Goal: Task Accomplishment & Management: Complete application form

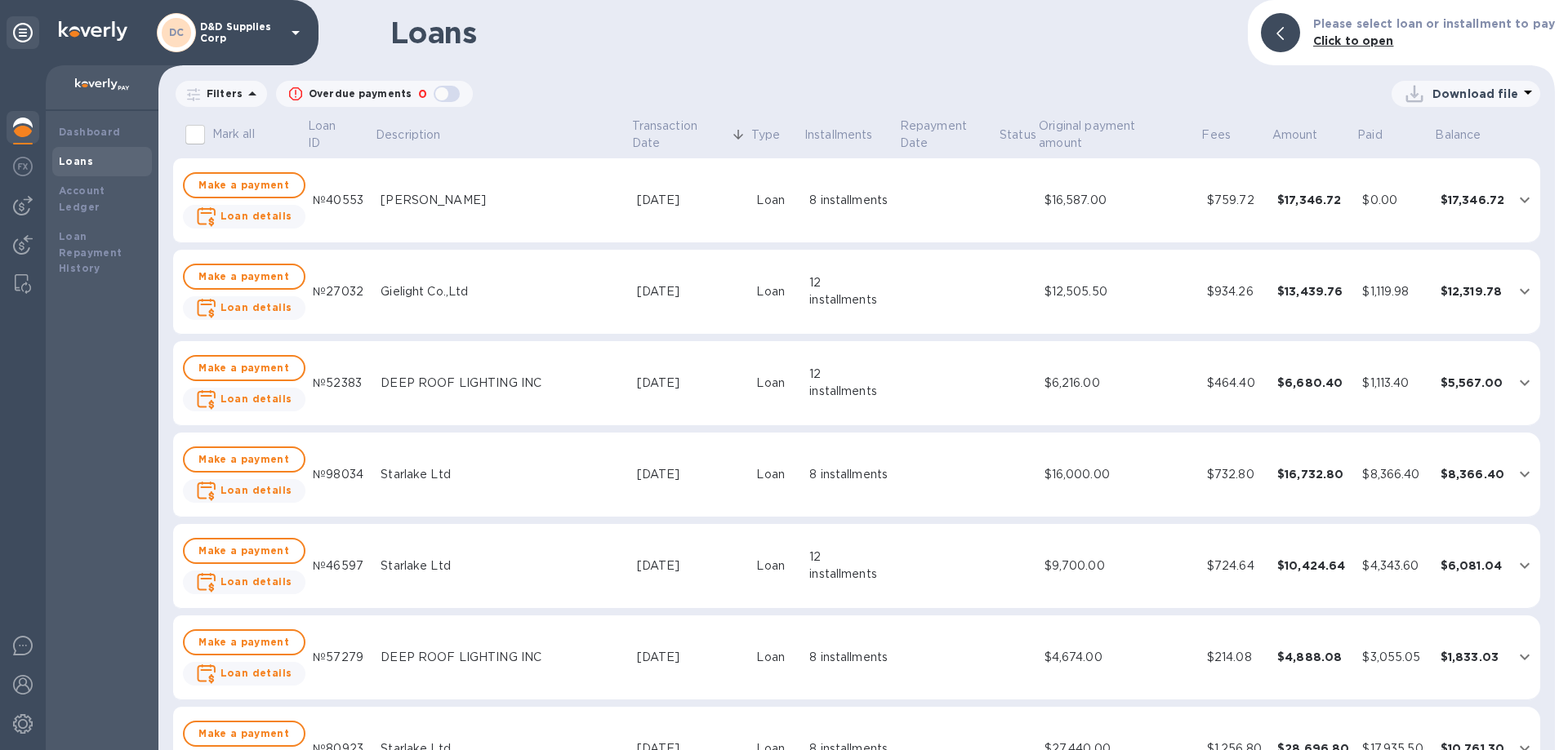
click at [25, 132] on img at bounding box center [23, 127] width 20 height 20
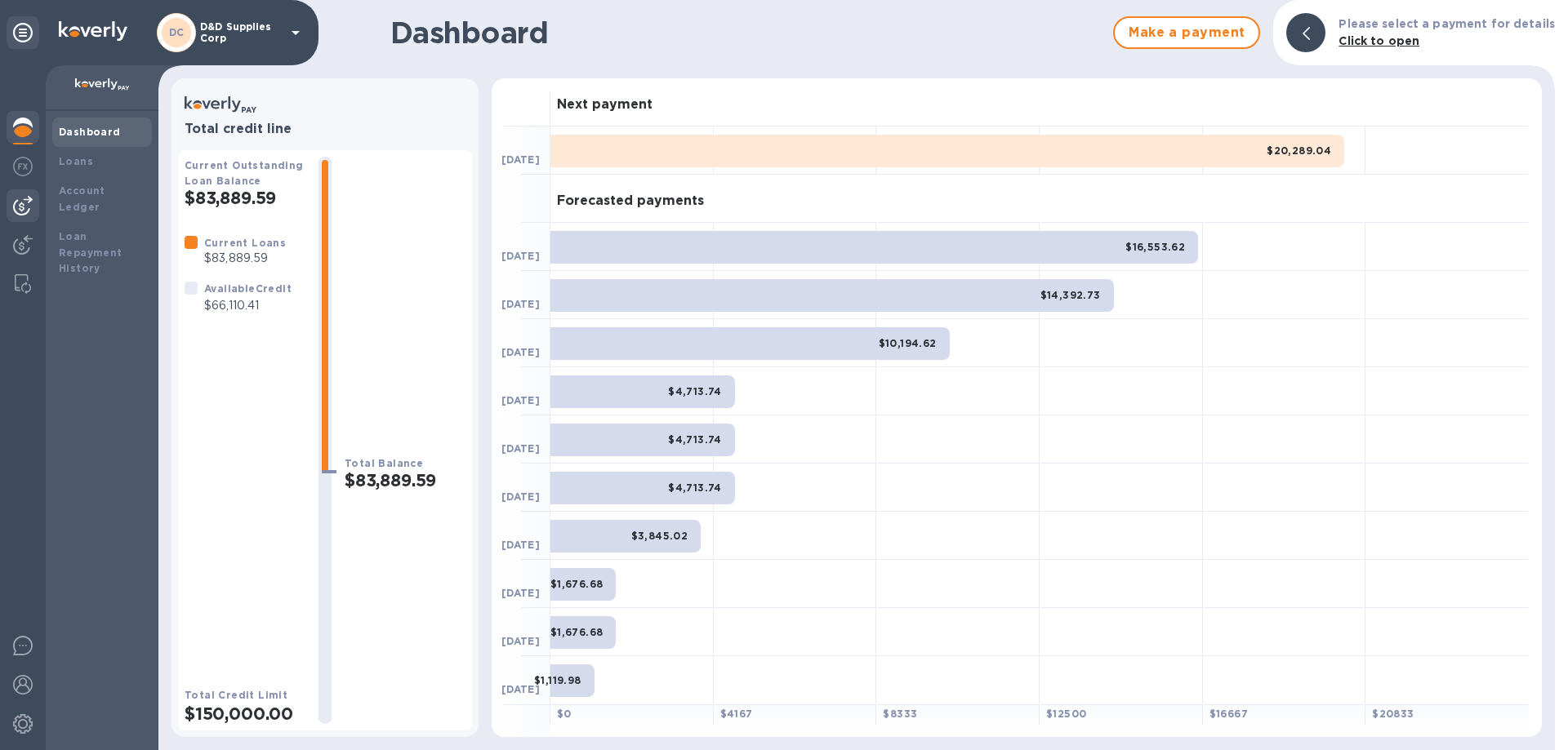
click at [19, 207] on img at bounding box center [23, 206] width 20 height 20
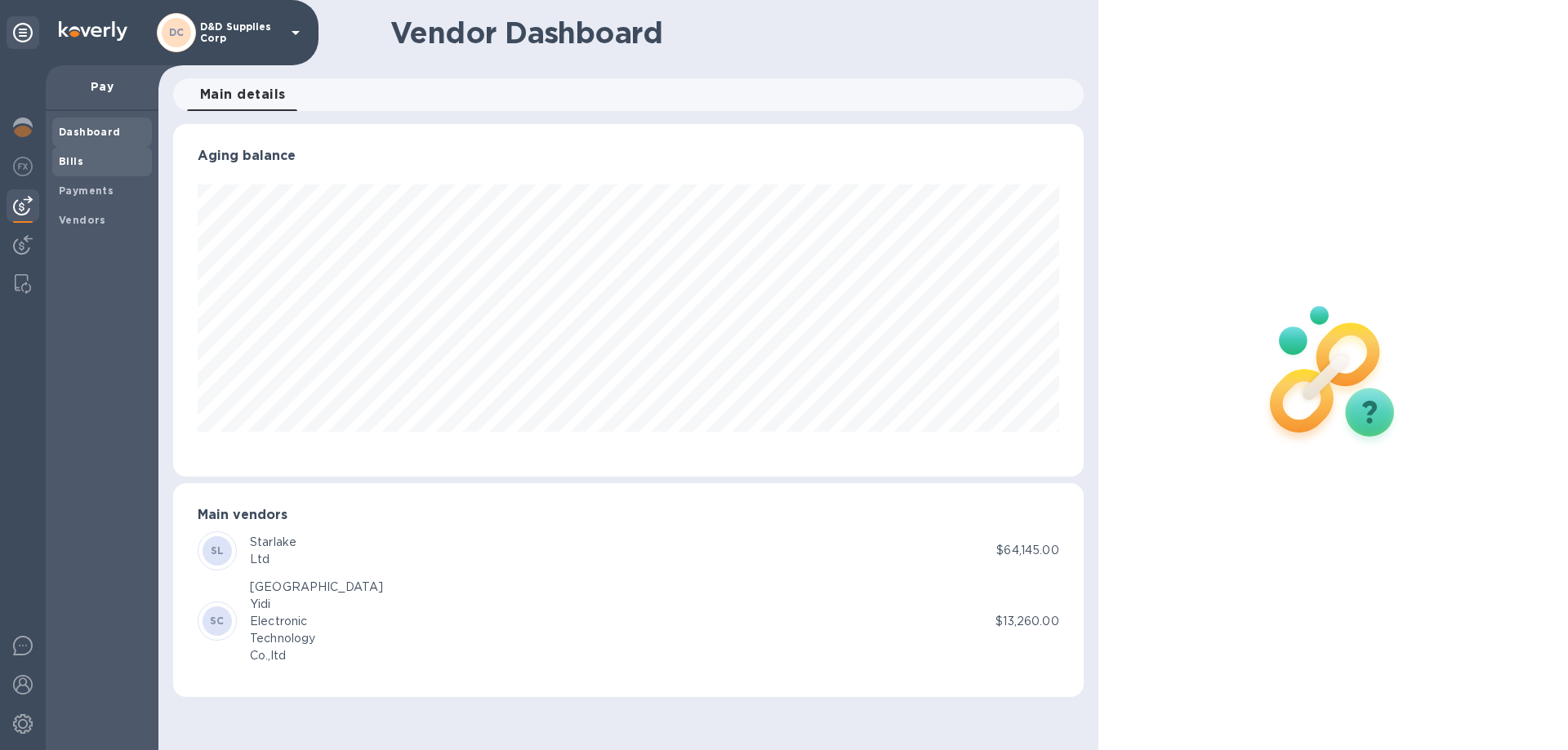
scroll to position [353, 910]
click at [94, 156] on span "Bills" at bounding box center [102, 161] width 87 height 17
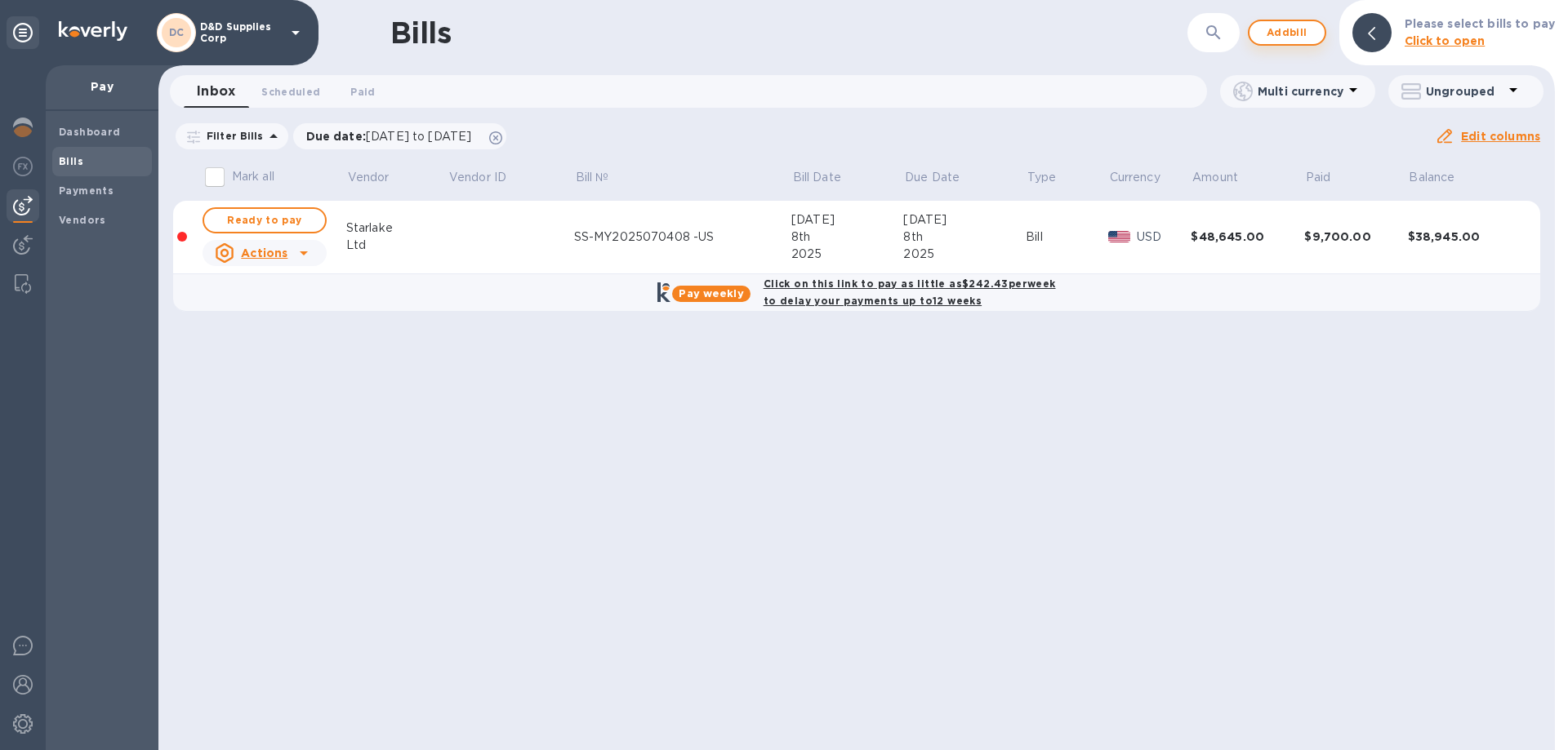
click at [1299, 31] on span "Add bill" at bounding box center [1287, 33] width 49 height 20
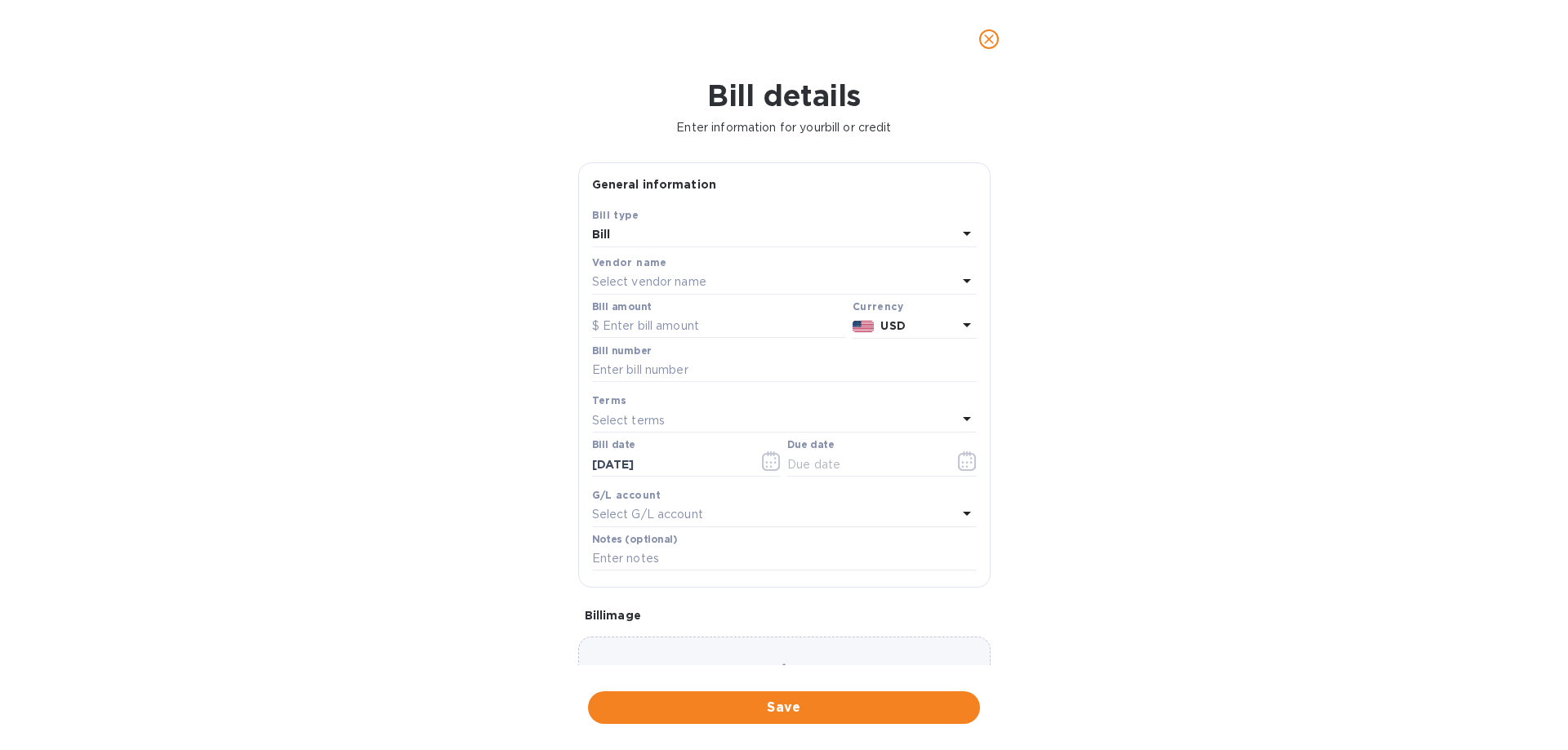
click at [663, 285] on p "Select vendor name" at bounding box center [649, 281] width 114 height 17
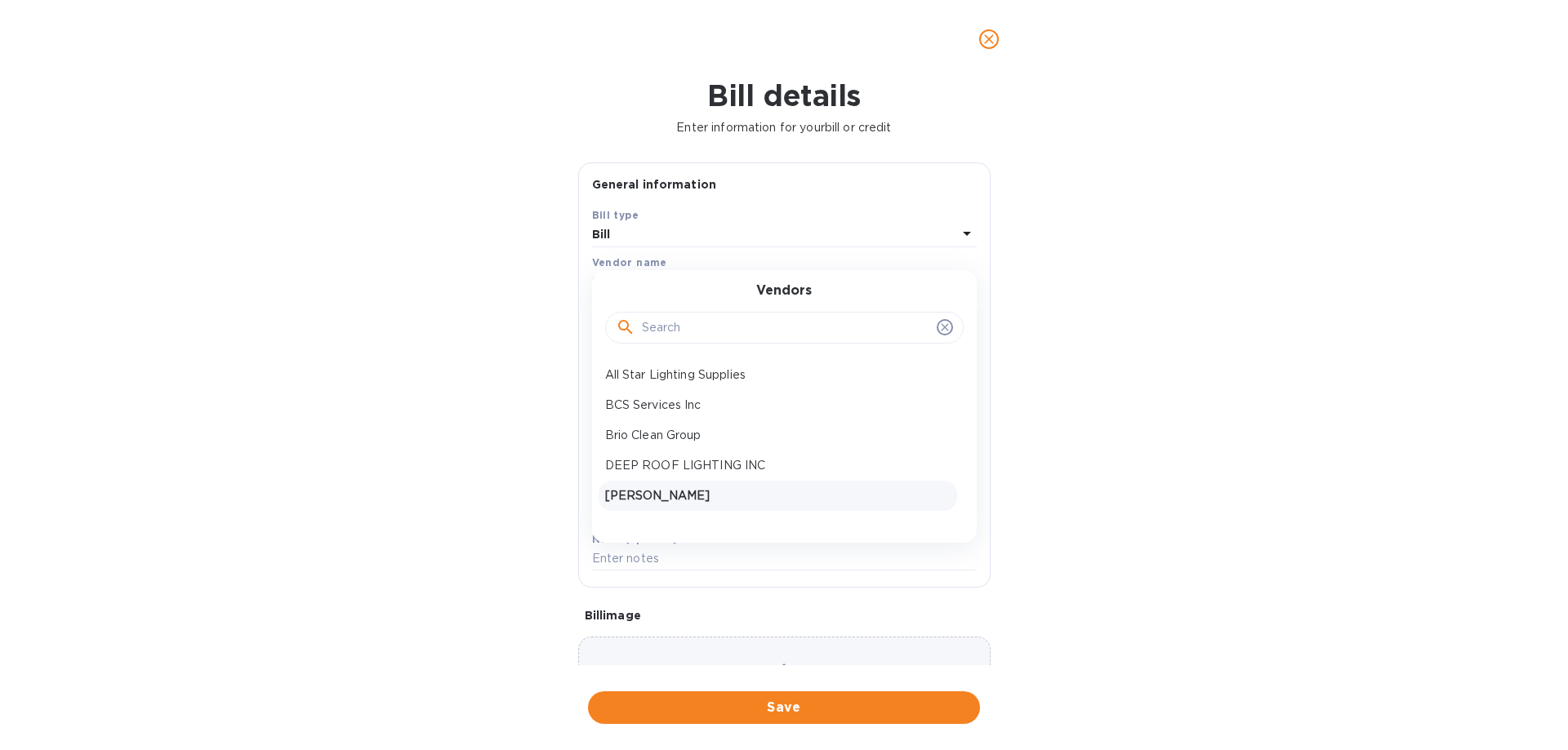
click at [688, 501] on p "[PERSON_NAME]" at bounding box center [778, 496] width 345 height 17
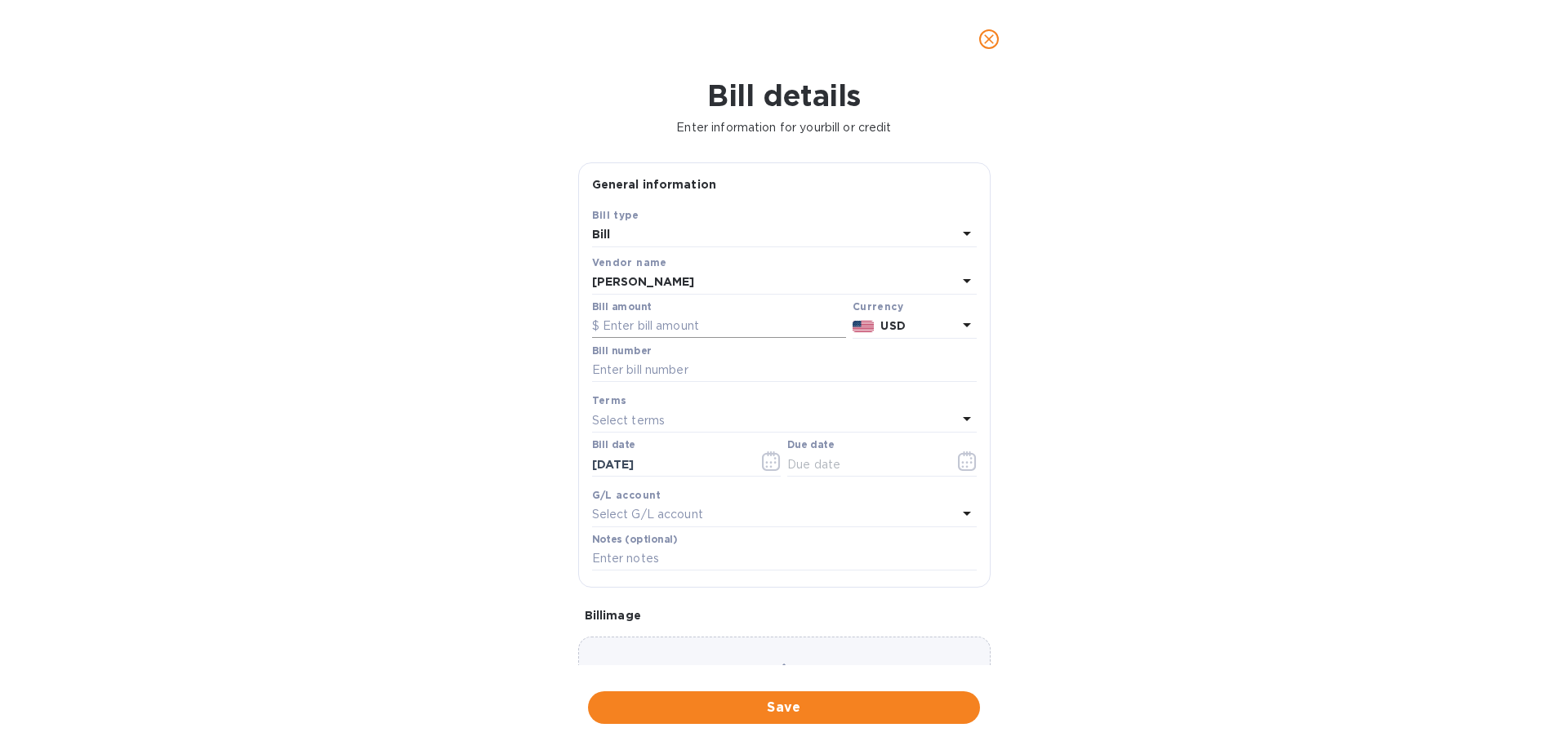
click at [649, 322] on input "text" at bounding box center [719, 327] width 254 height 25
type input "4,309.20"
type input "081425"
click at [958, 459] on icon "button" at bounding box center [967, 461] width 18 height 20
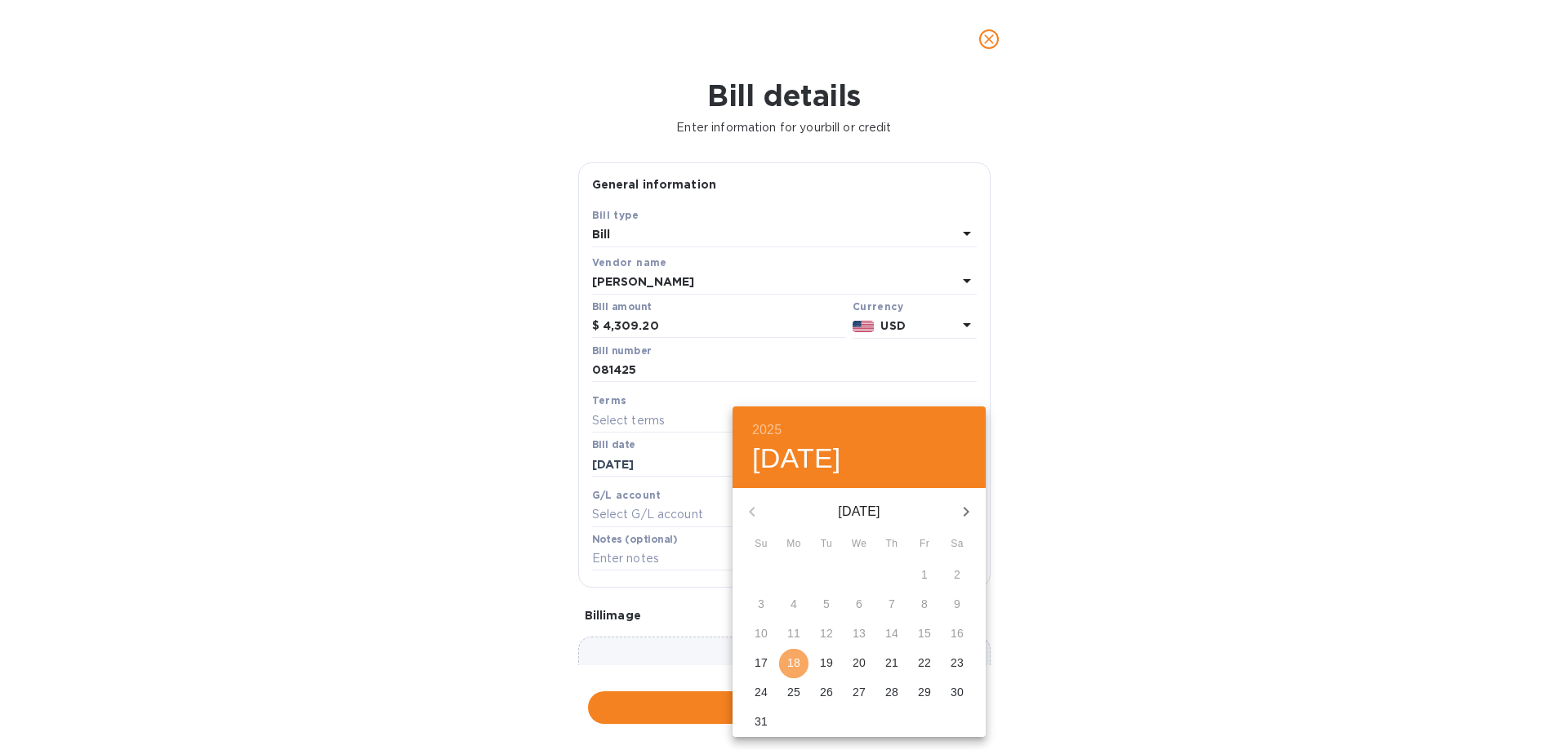
click at [797, 666] on p "18" at bounding box center [794, 663] width 13 height 17
type input "[DATE]"
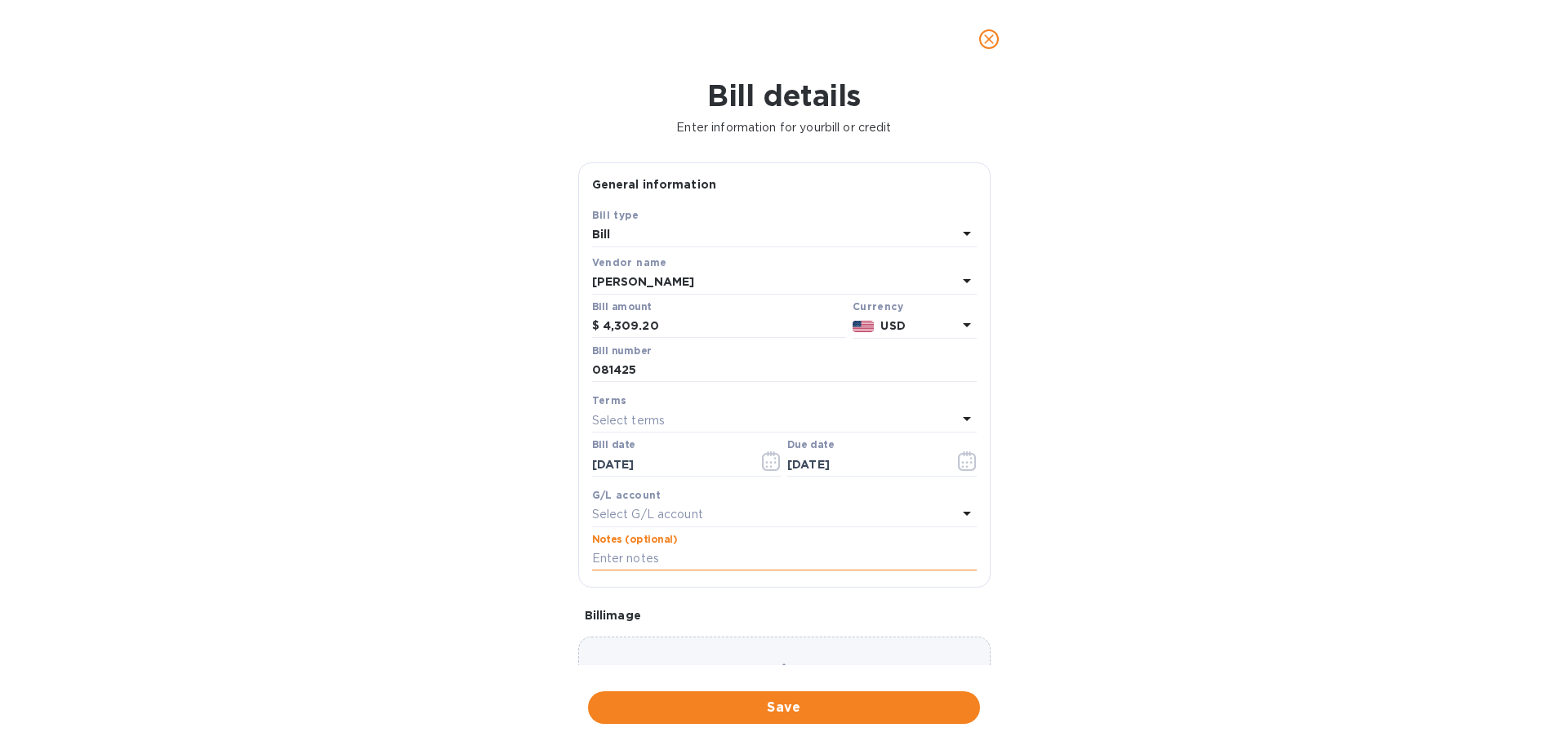
click at [688, 555] on input "text" at bounding box center [784, 560] width 384 height 25
drag, startPoint x: 639, startPoint y: 374, endPoint x: 589, endPoint y: 371, distance: 50.1
click at [584, 371] on div "Save Bill type Bill Vendor name [PERSON_NAME] Bill amount $ 4,309.20 Currency U…" at bounding box center [784, 397] width 411 height 381
click at [611, 368] on input "081425" at bounding box center [784, 371] width 384 height 25
click at [615, 369] on input "081425" at bounding box center [784, 371] width 384 height 25
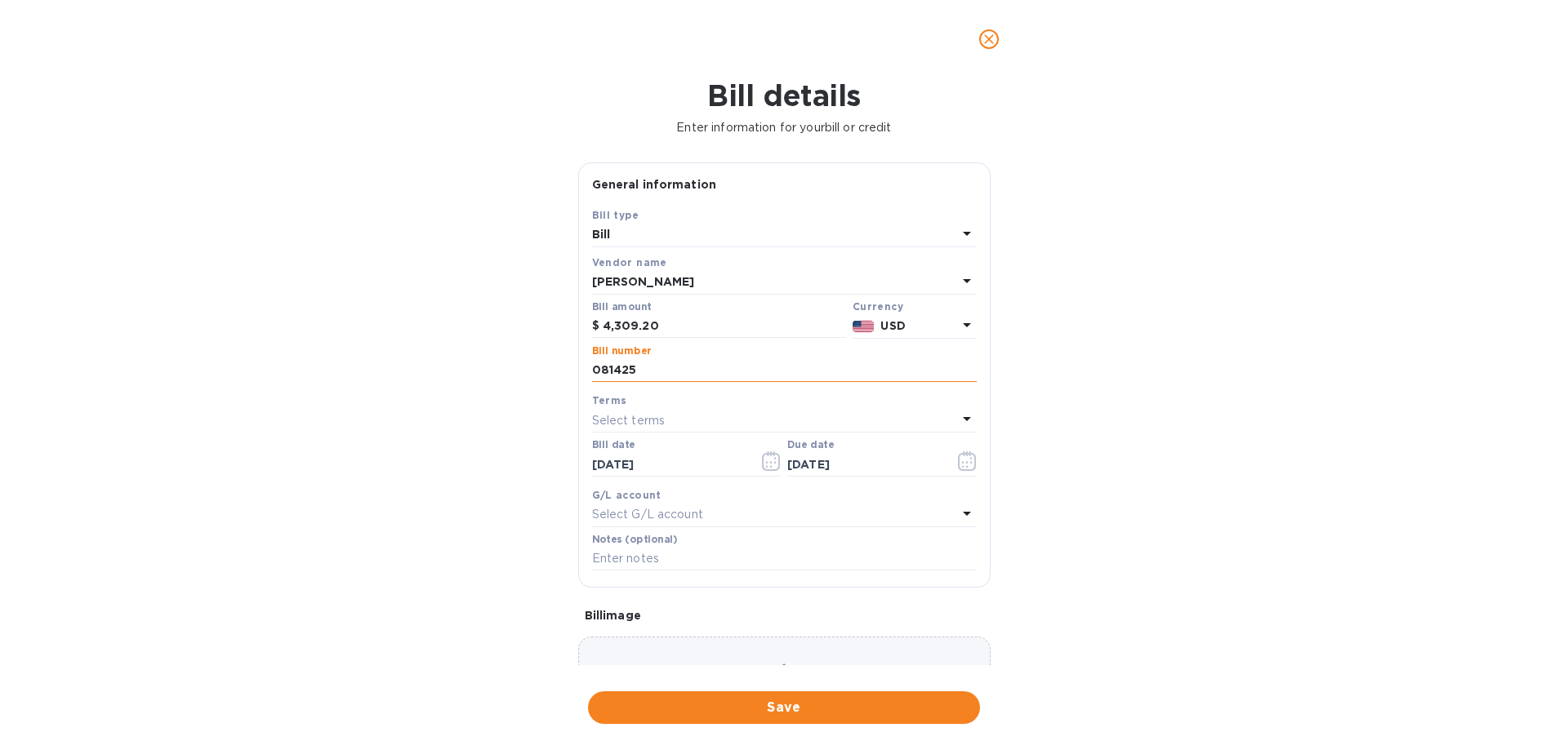
click at [619, 369] on input "081425" at bounding box center [784, 371] width 384 height 25
click at [669, 377] on input "081225" at bounding box center [784, 371] width 384 height 25
type input "081225"
click at [642, 561] on input "text" at bounding box center [784, 560] width 384 height 25
click at [658, 556] on input "text" at bounding box center [784, 560] width 384 height 25
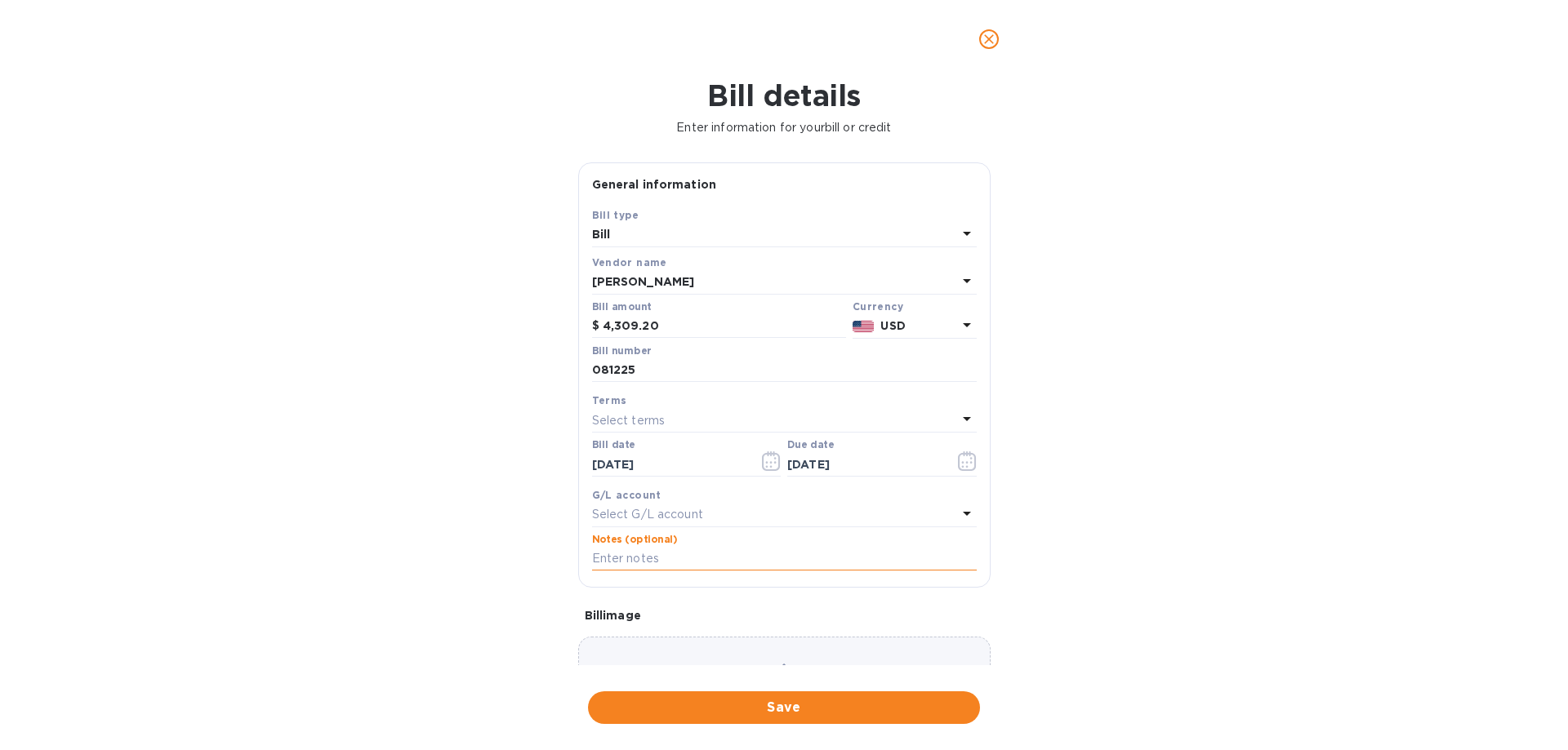
paste input "[PERSON_NAME] DICSOUNT INC"
type input "[PERSON_NAME] DICSOUNT INC"
click at [847, 704] on span "Save" at bounding box center [784, 708] width 366 height 20
click at [616, 375] on input "081225" at bounding box center [784, 371] width 384 height 25
click at [620, 372] on input "081225" at bounding box center [784, 371] width 384 height 25
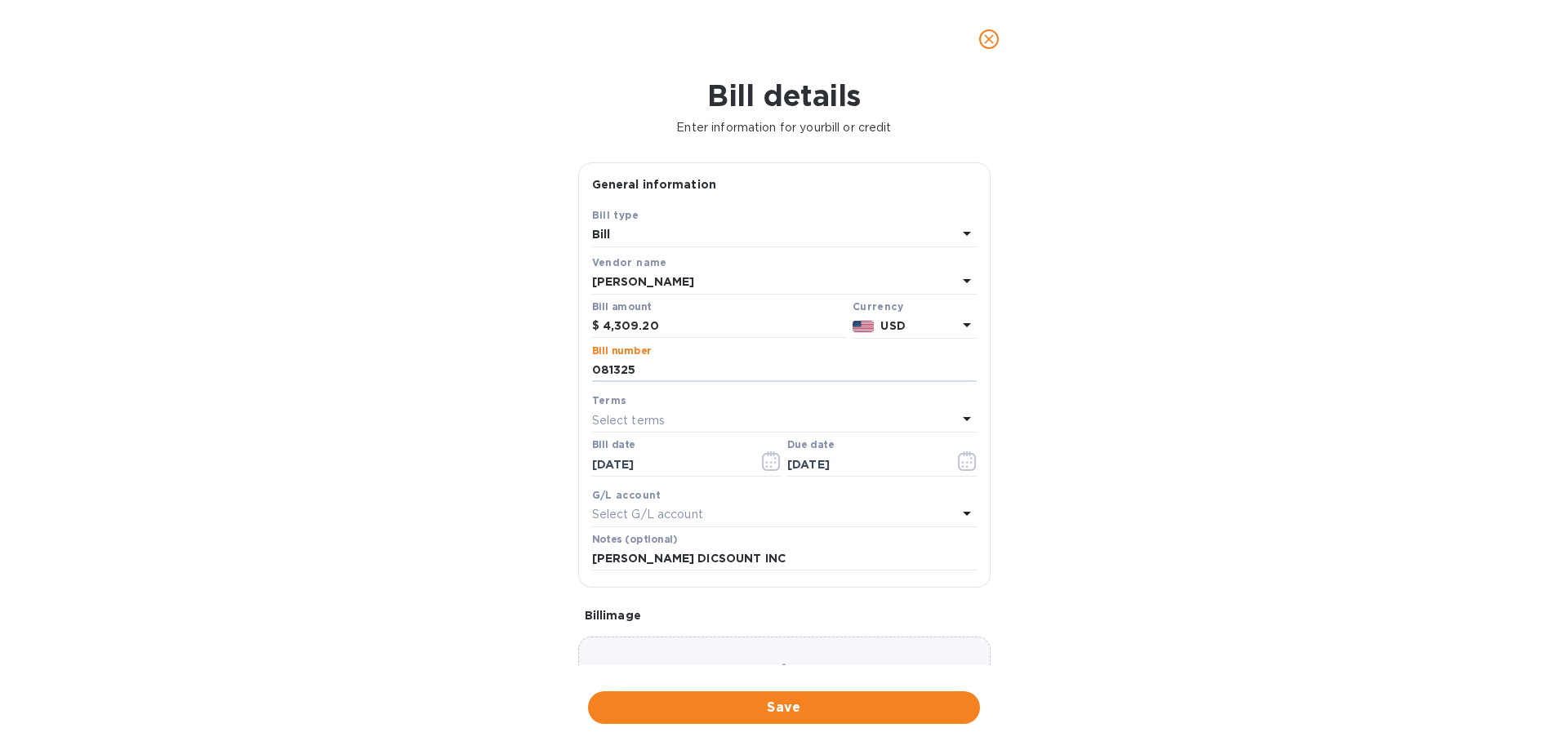
type input "081325"
click at [1117, 520] on div "Bill details Enter information for your bill or credit General information Save…" at bounding box center [784, 415] width 1568 height 672
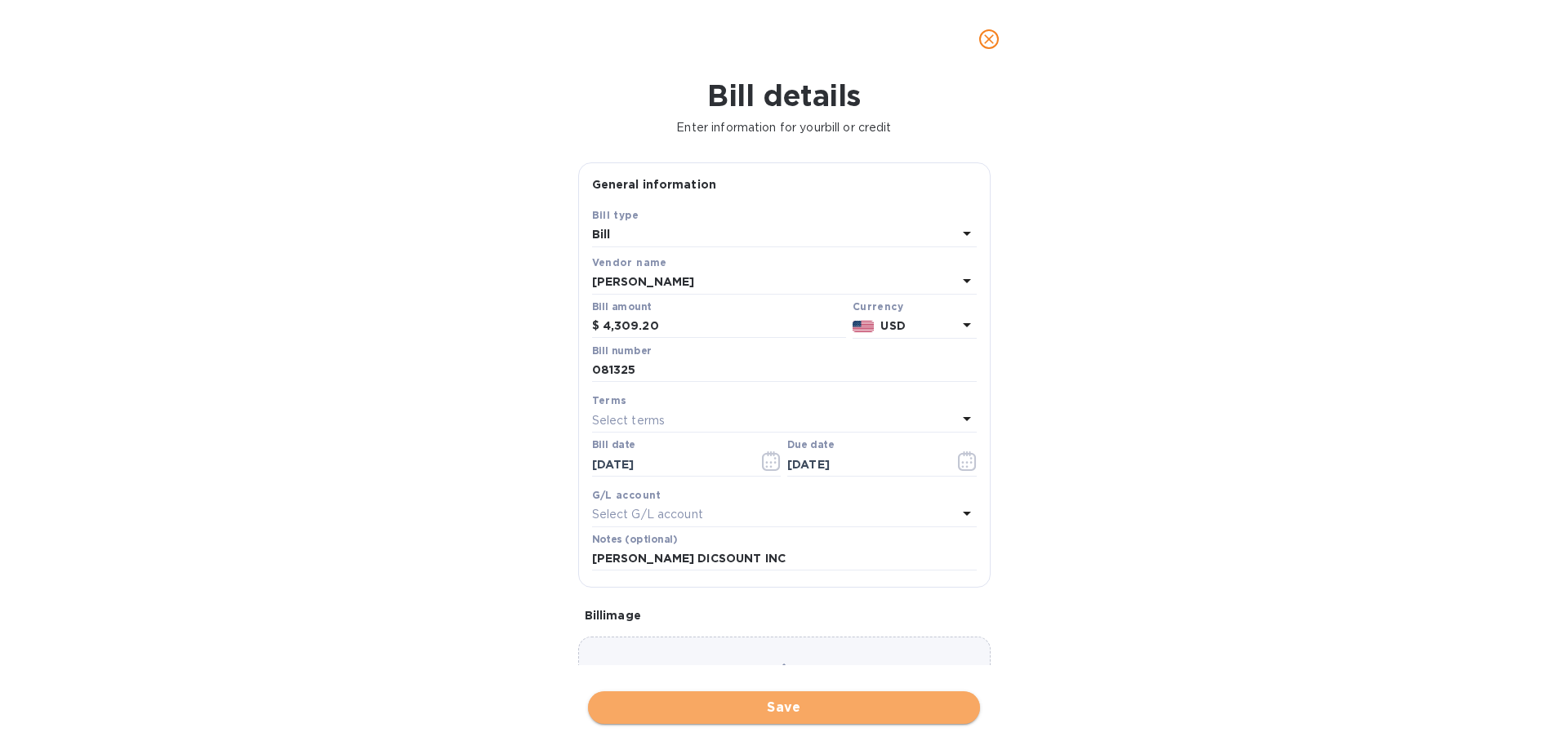
click at [765, 704] on span "Save" at bounding box center [784, 708] width 366 height 20
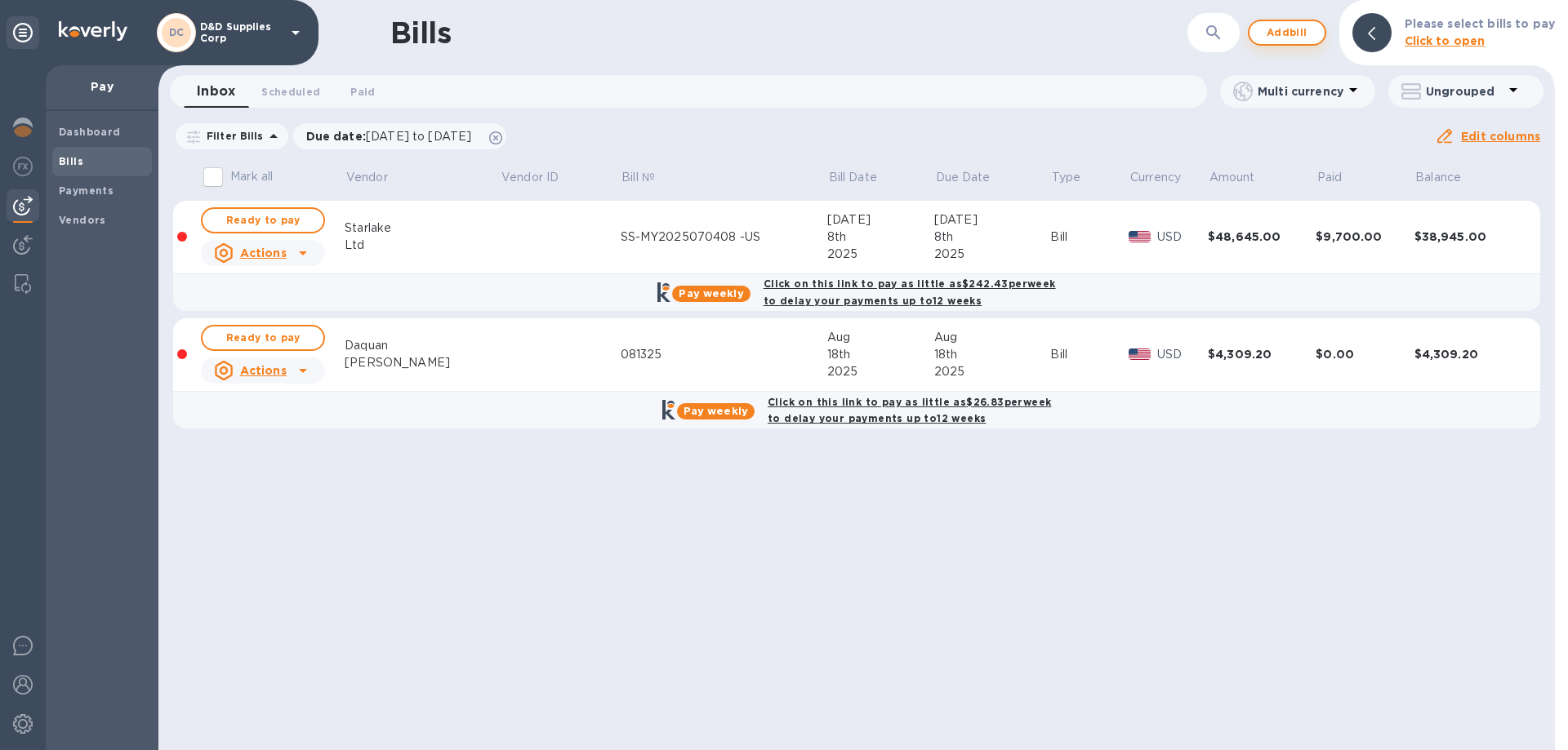
click at [1292, 33] on span "Add bill" at bounding box center [1287, 33] width 49 height 20
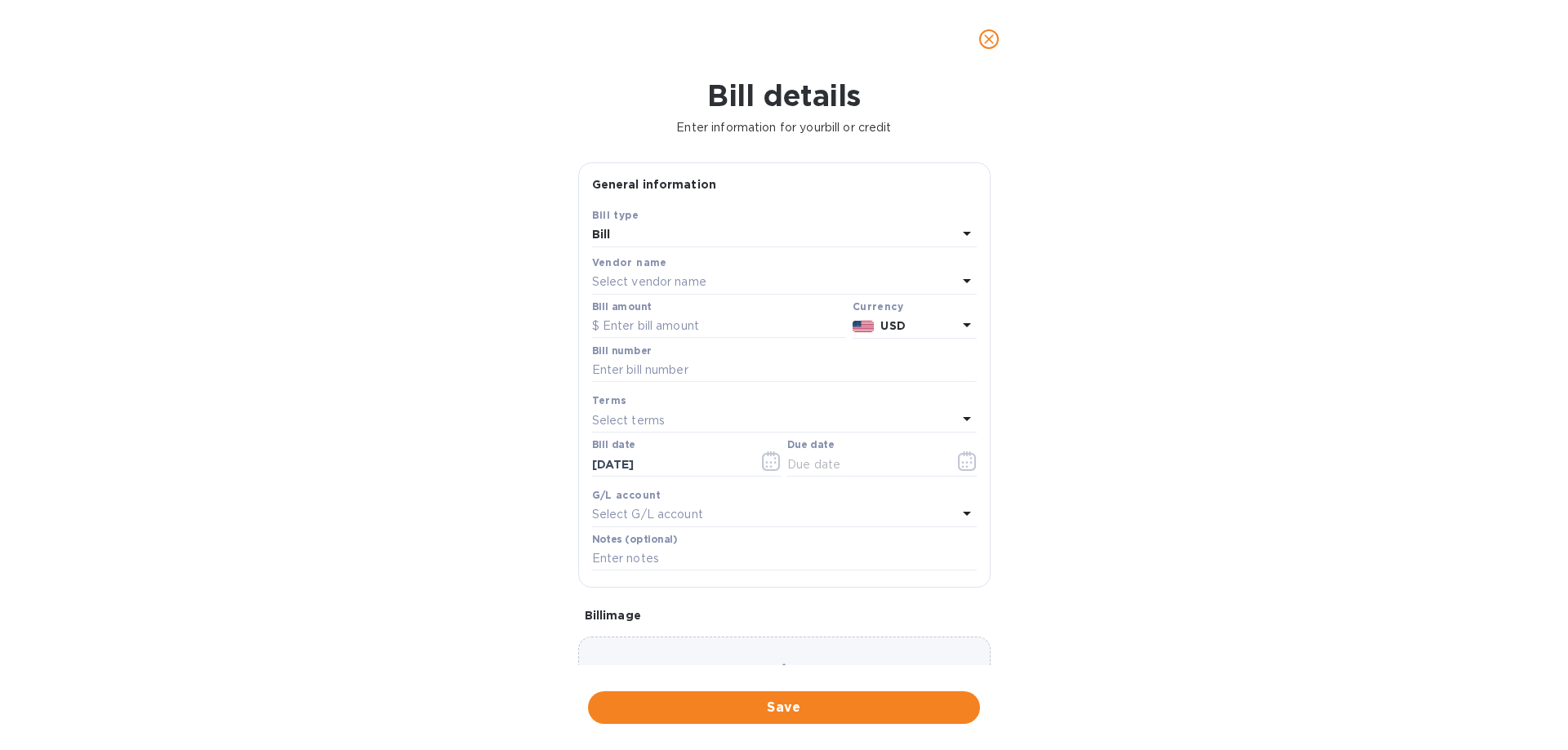
click at [637, 275] on p "Select vendor name" at bounding box center [649, 281] width 114 height 17
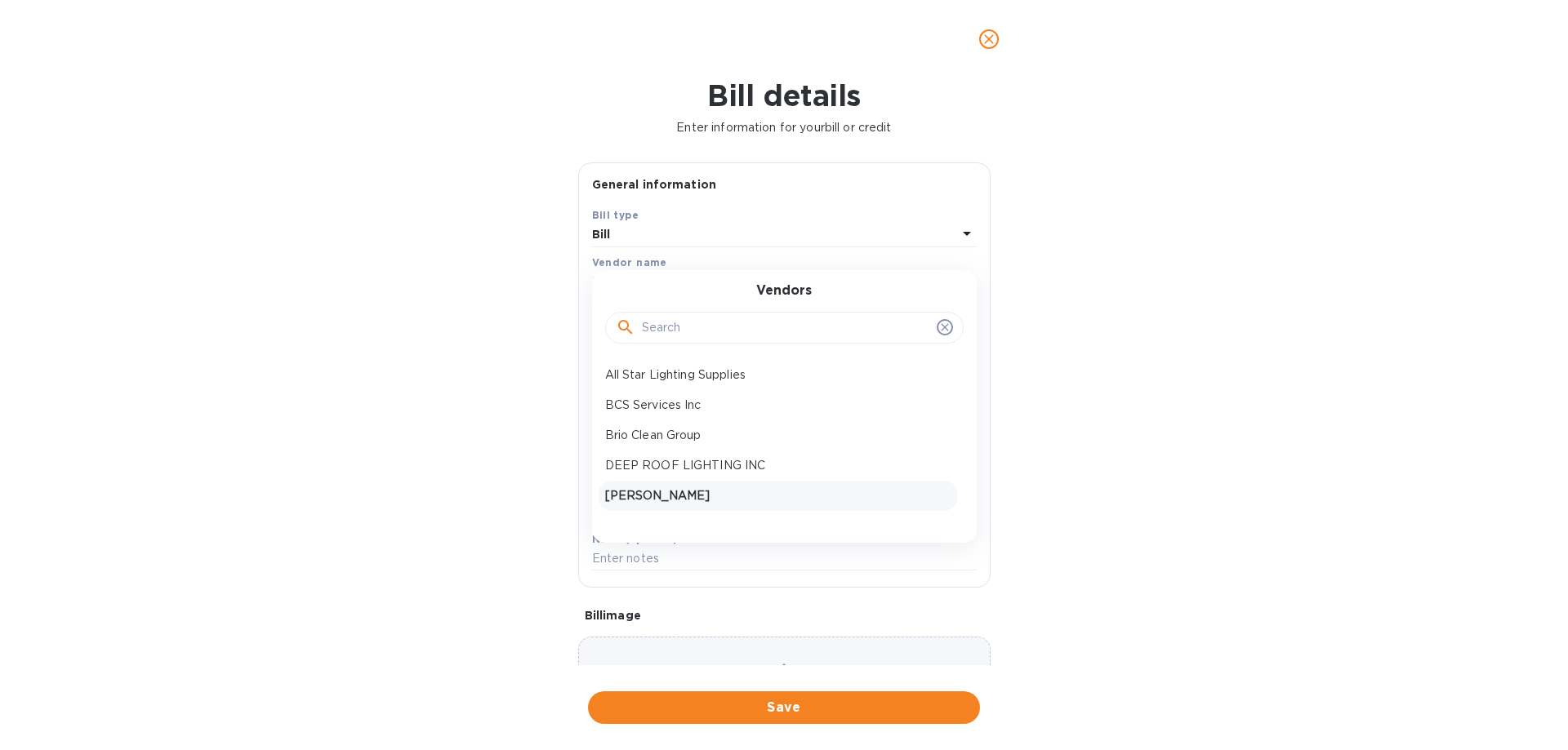
click at [673, 493] on p "[PERSON_NAME]" at bounding box center [778, 496] width 345 height 17
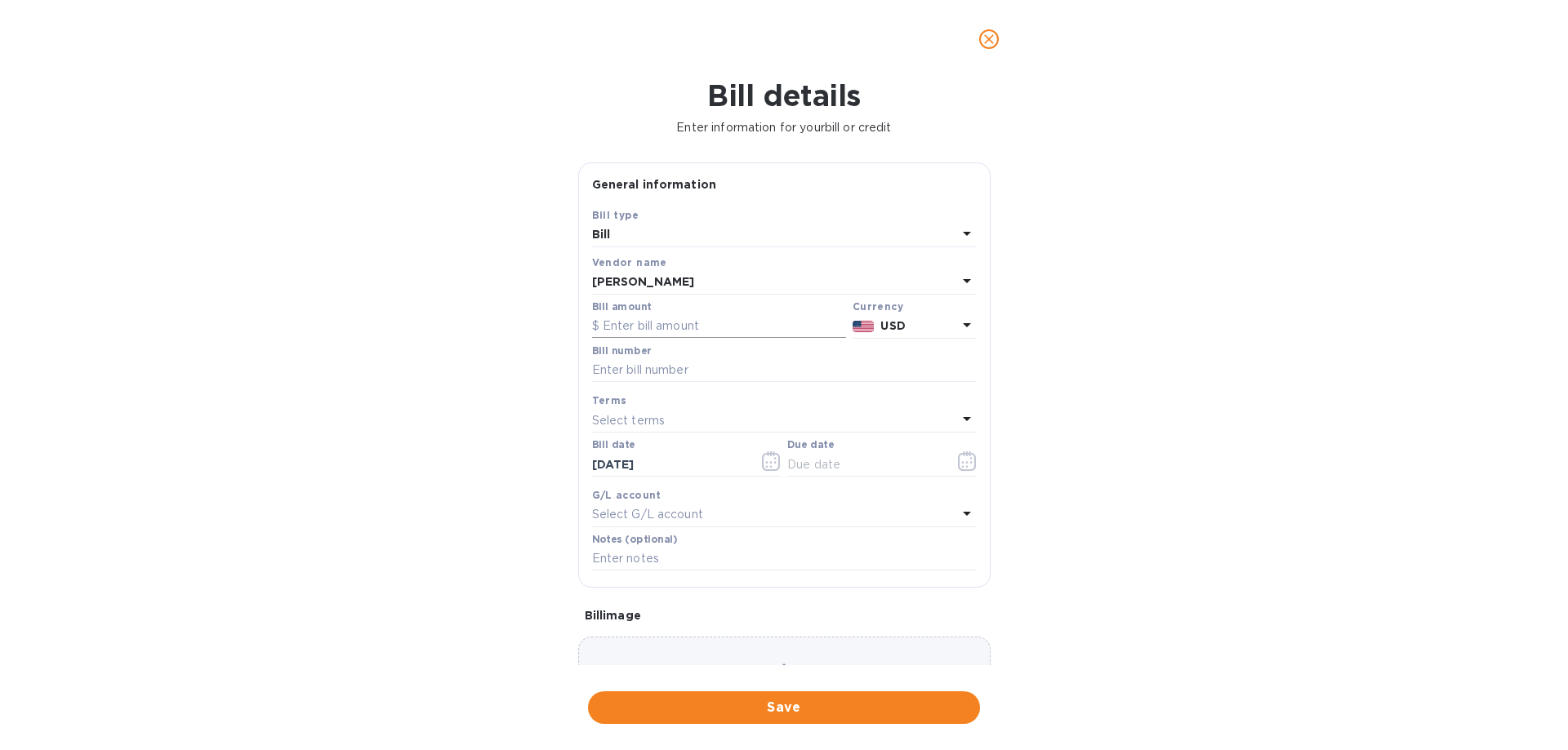
click at [705, 325] on input "text" at bounding box center [719, 327] width 254 height 25
click at [682, 325] on input "text" at bounding box center [719, 327] width 254 height 25
type input "8,823.60"
type input "081425"
click at [961, 459] on icon "button" at bounding box center [967, 461] width 19 height 20
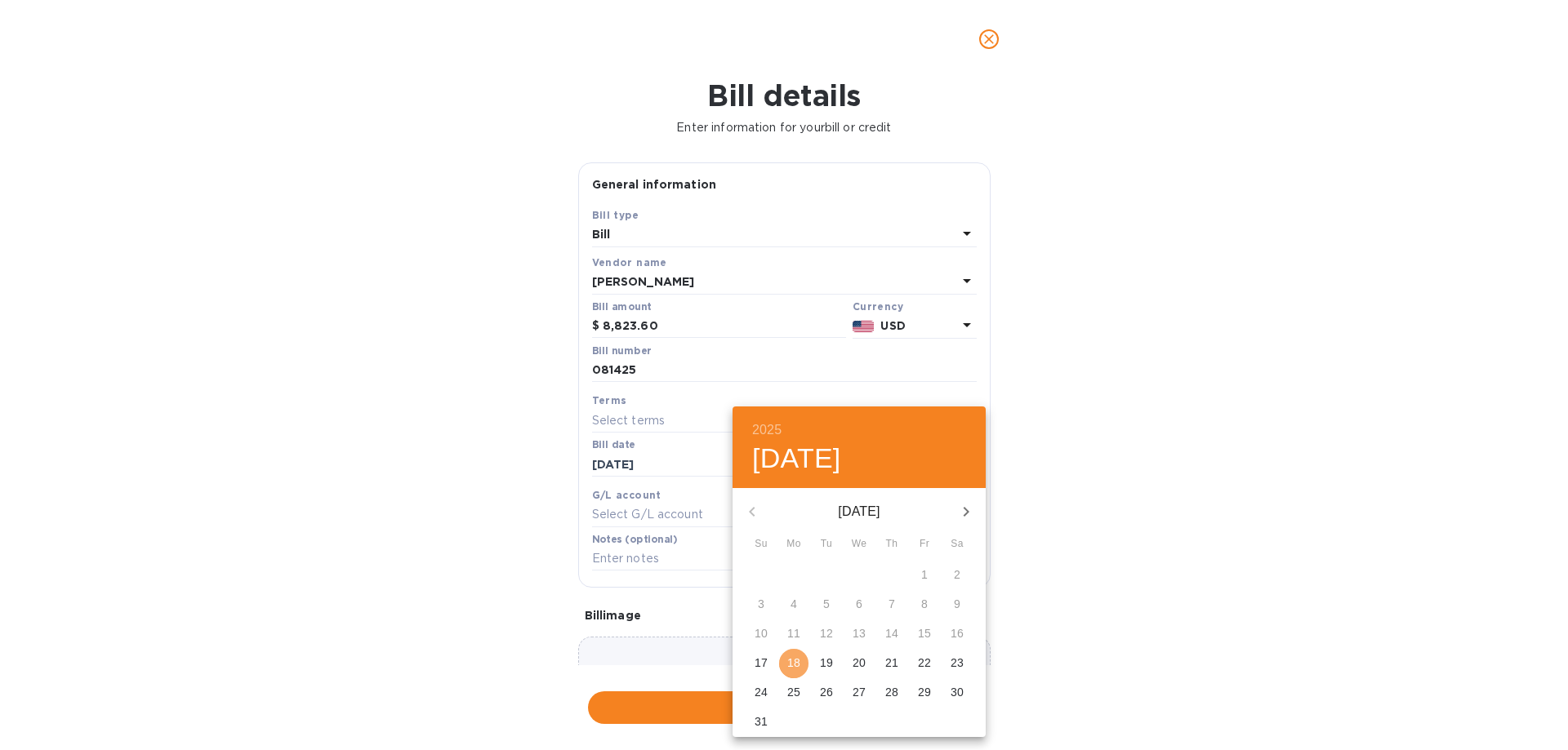
click at [799, 663] on p "18" at bounding box center [794, 663] width 13 height 17
type input "[DATE]"
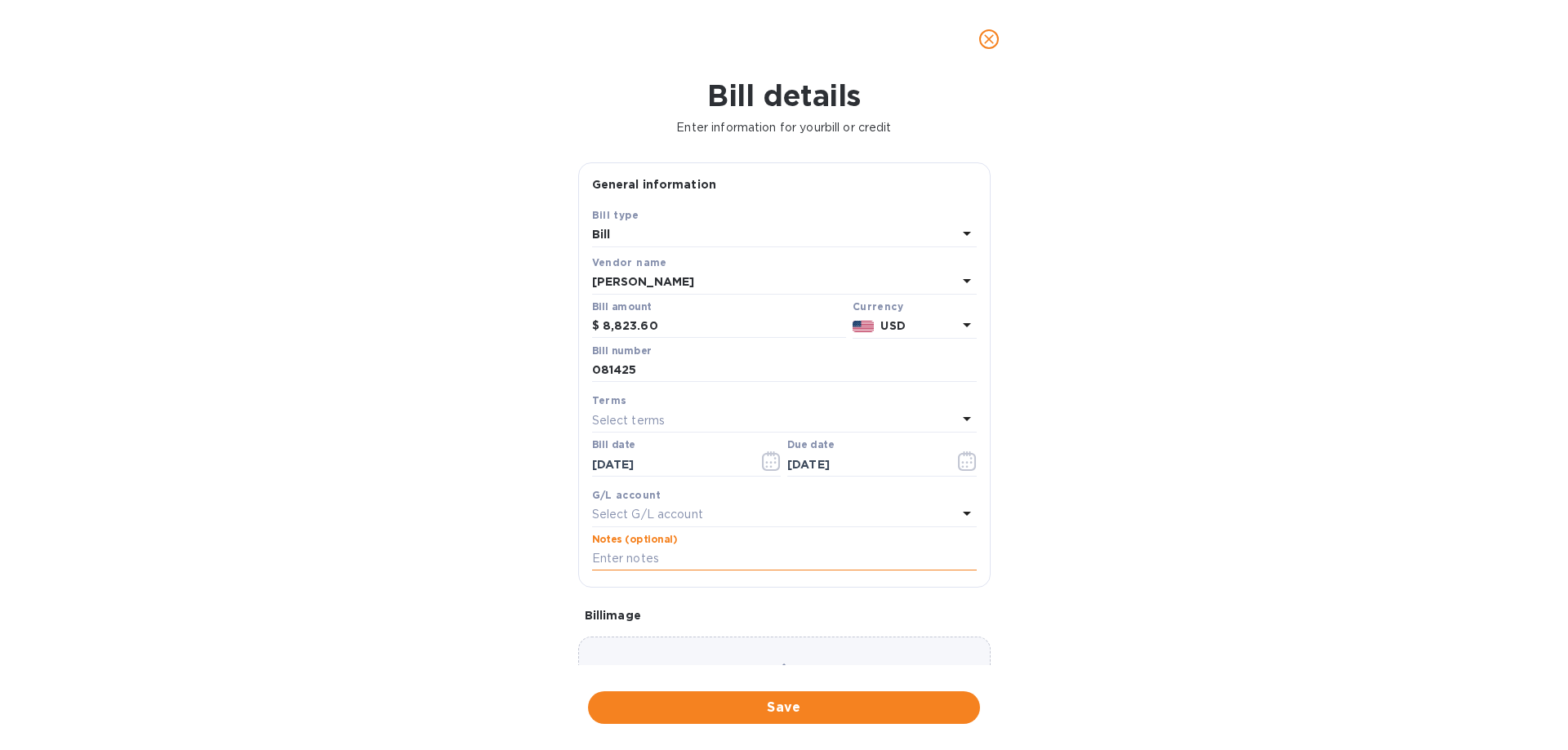
click at [674, 562] on input "text" at bounding box center [784, 560] width 384 height 25
paste input "SUPER DEAL OUTLET"
type input "SUPER DEAL OUTLET"
click at [810, 709] on span "Save" at bounding box center [784, 708] width 366 height 20
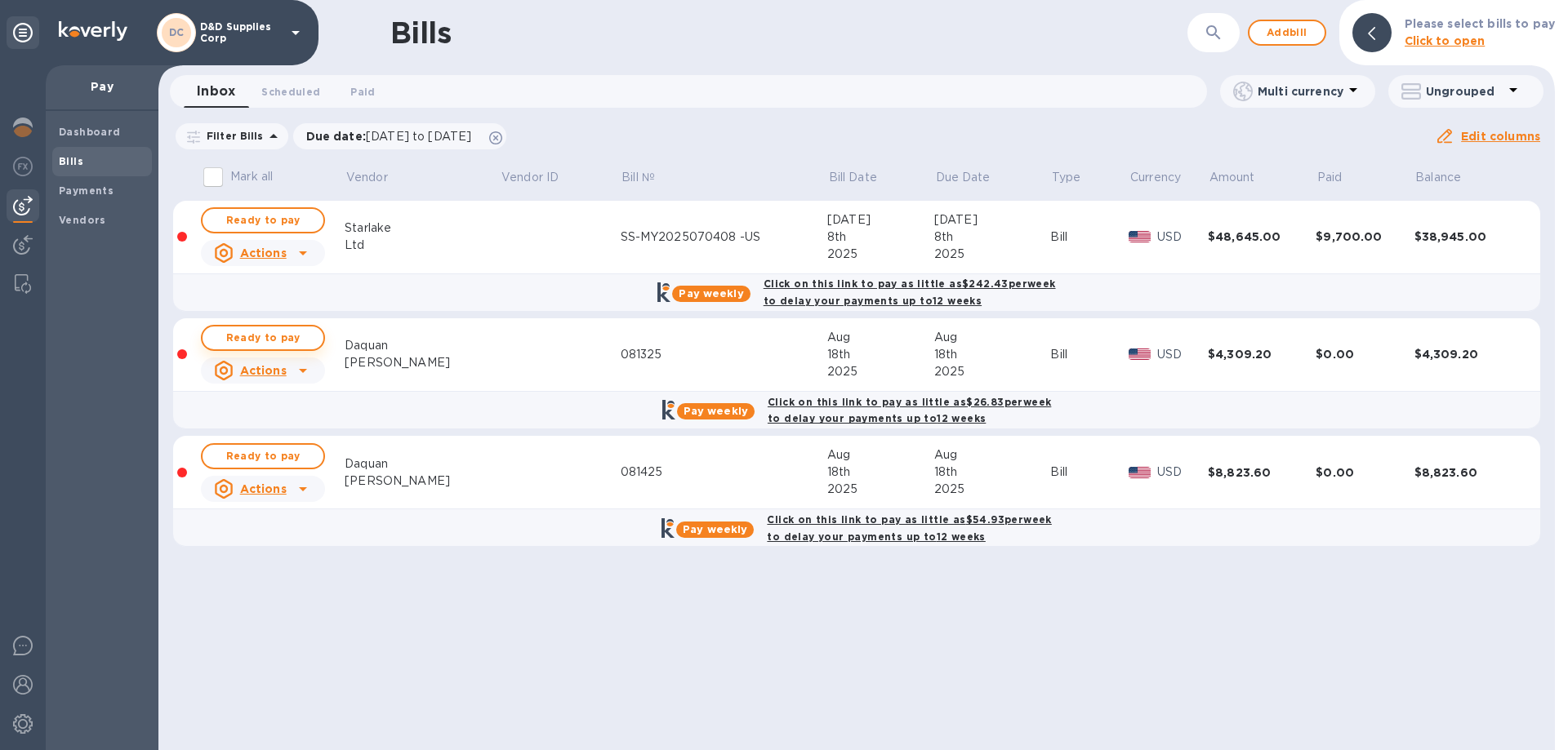
click at [272, 343] on span "Ready to pay" at bounding box center [263, 338] width 94 height 20
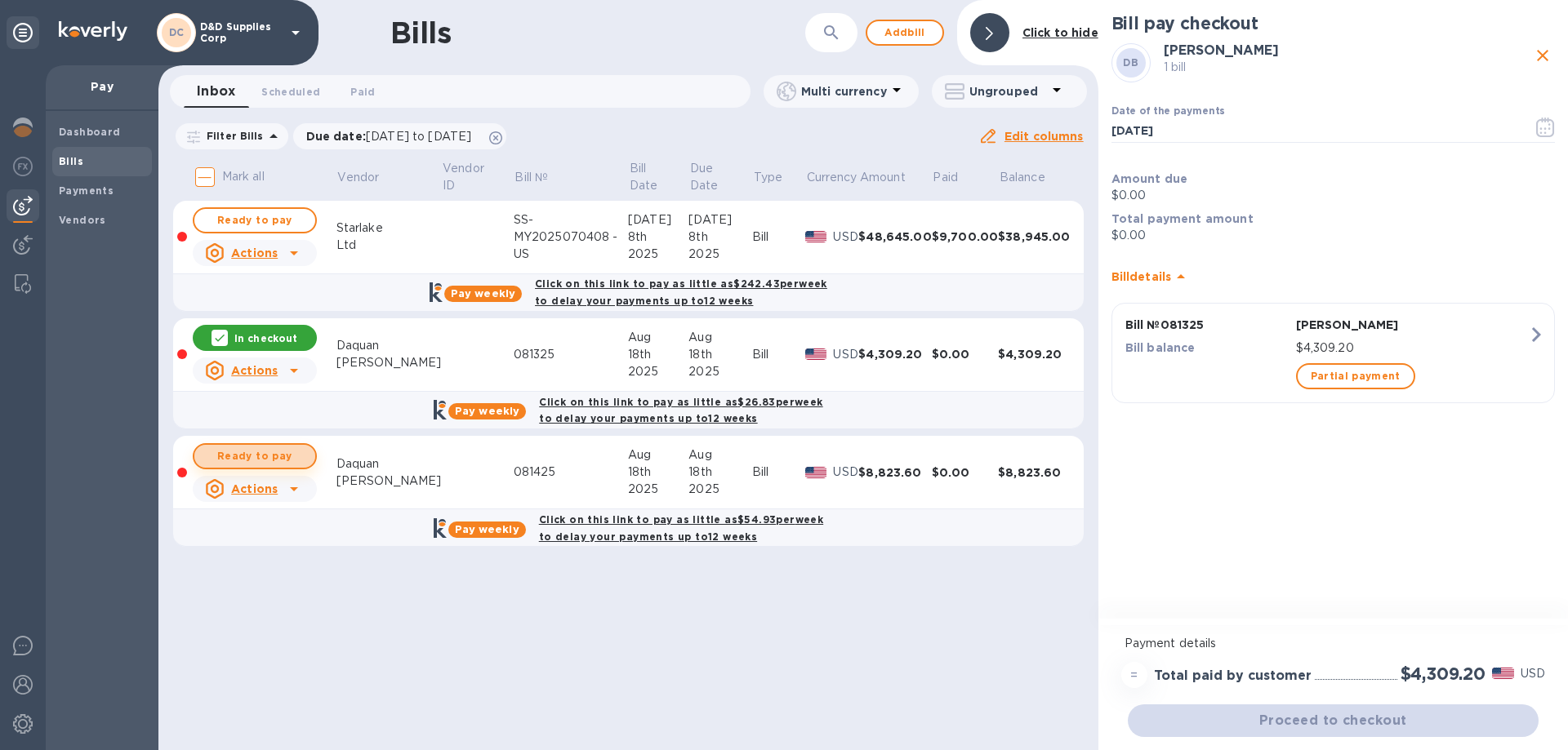
click at [265, 460] on span "Ready to pay" at bounding box center [254, 456] width 94 height 20
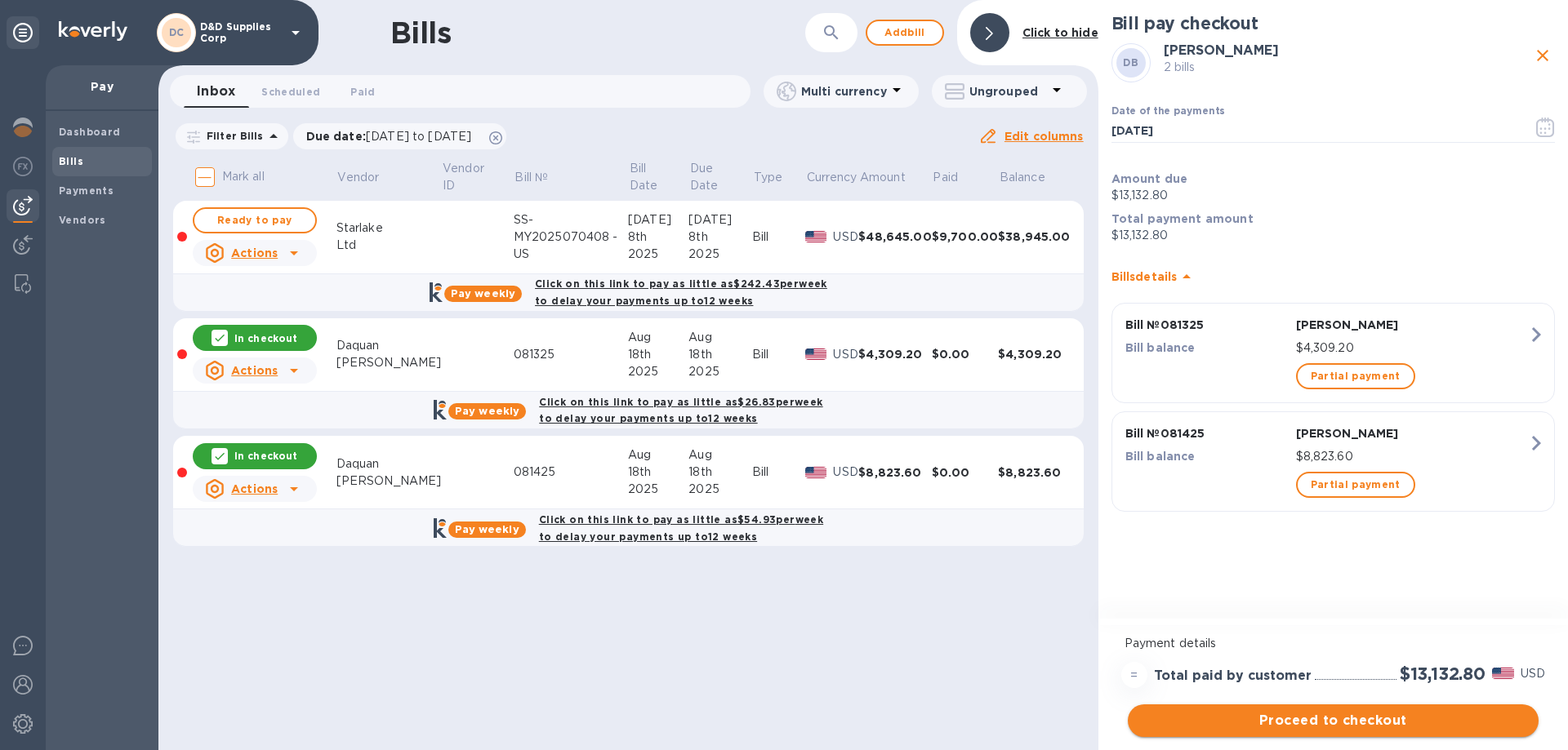
click at [1362, 722] on span "Proceed to checkout" at bounding box center [1334, 721] width 384 height 20
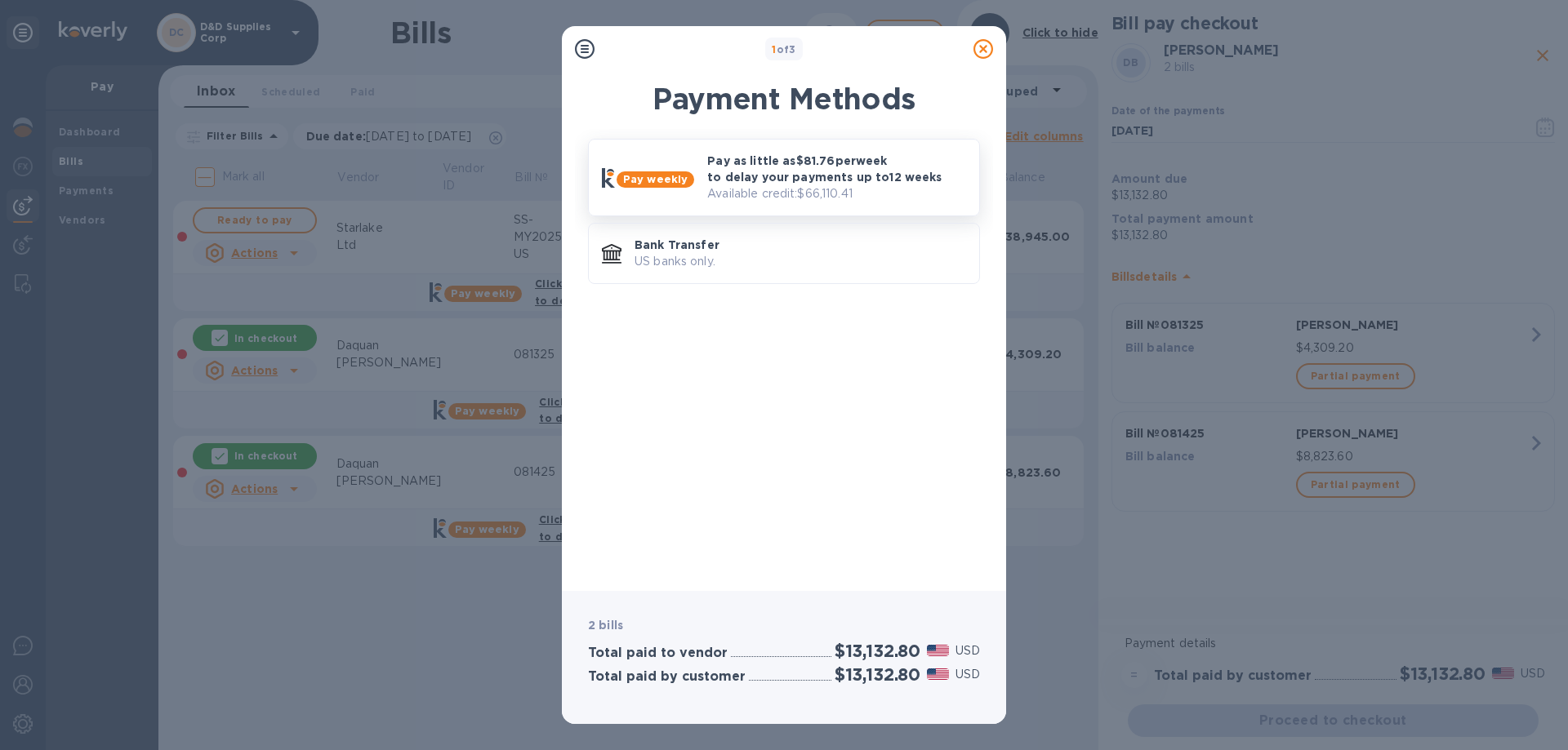
click at [804, 180] on p "Pay as little as $81.76 per week to delay your payments up to 12 weeks" at bounding box center [837, 168] width 259 height 32
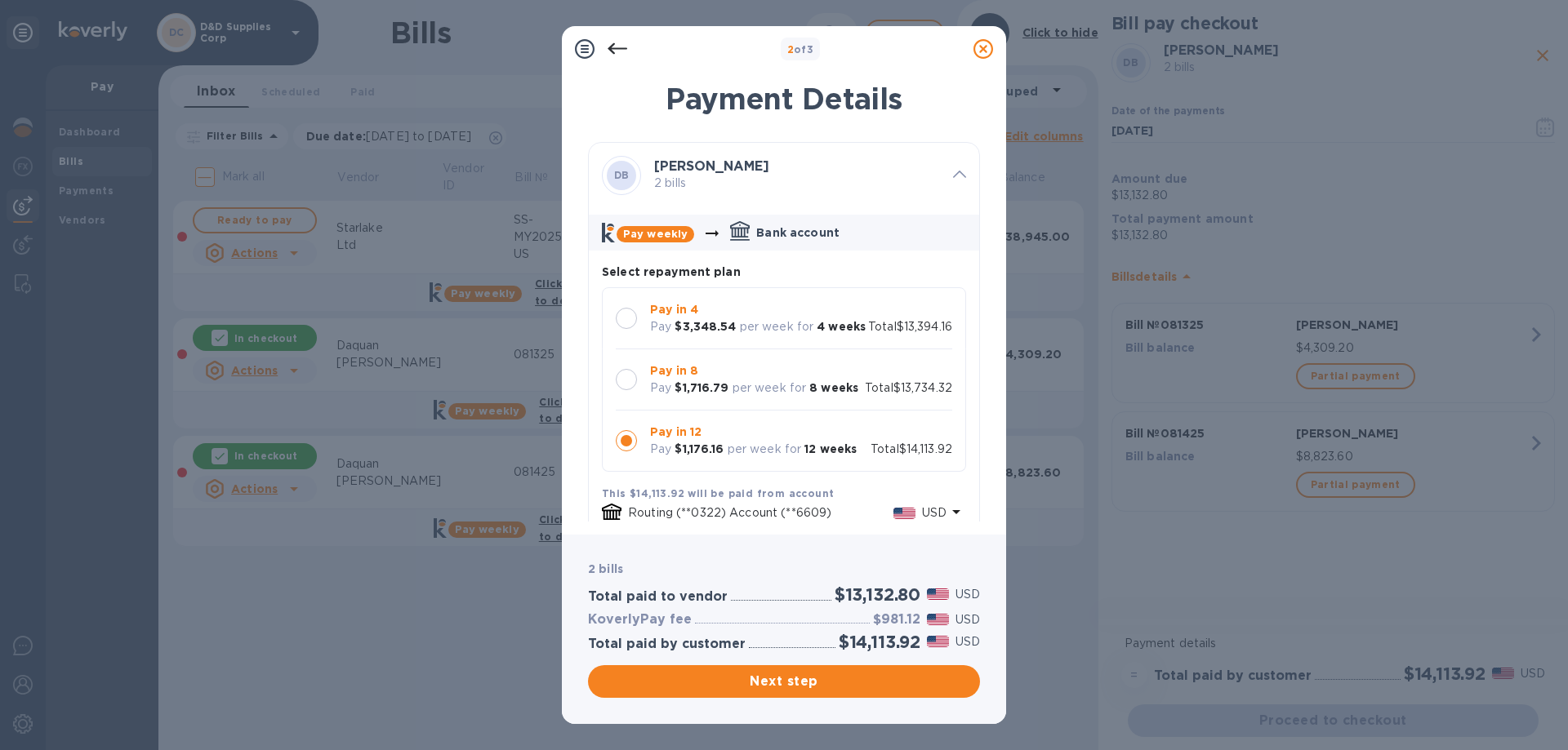
click at [803, 397] on p "per week for" at bounding box center [770, 388] width 75 height 17
click at [794, 320] on p "per week for" at bounding box center [777, 327] width 75 height 17
click at [794, 380] on p "Pay in 8" at bounding box center [754, 371] width 208 height 17
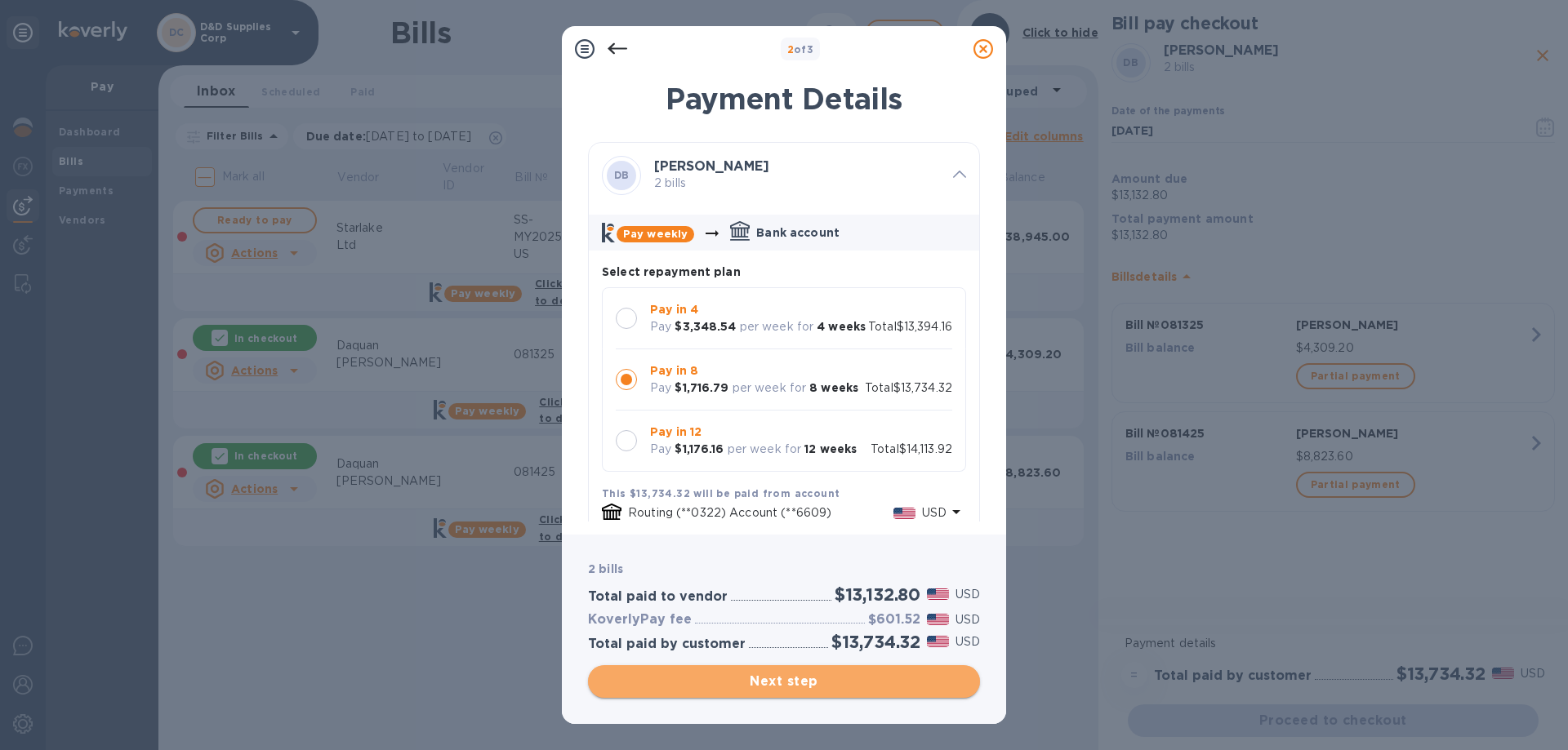
click at [782, 679] on span "Next step" at bounding box center [784, 682] width 366 height 20
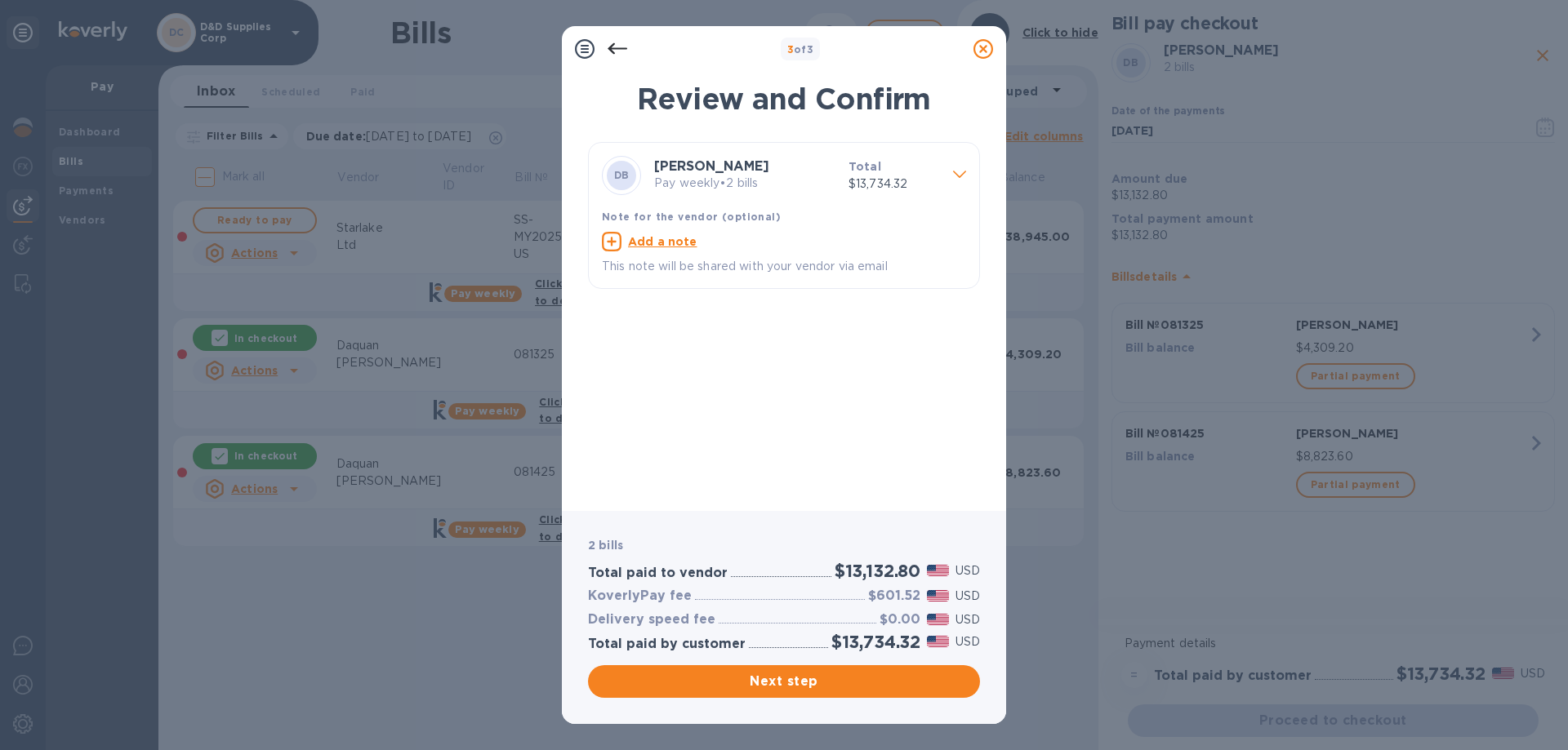
click at [617, 45] on icon at bounding box center [618, 49] width 20 height 20
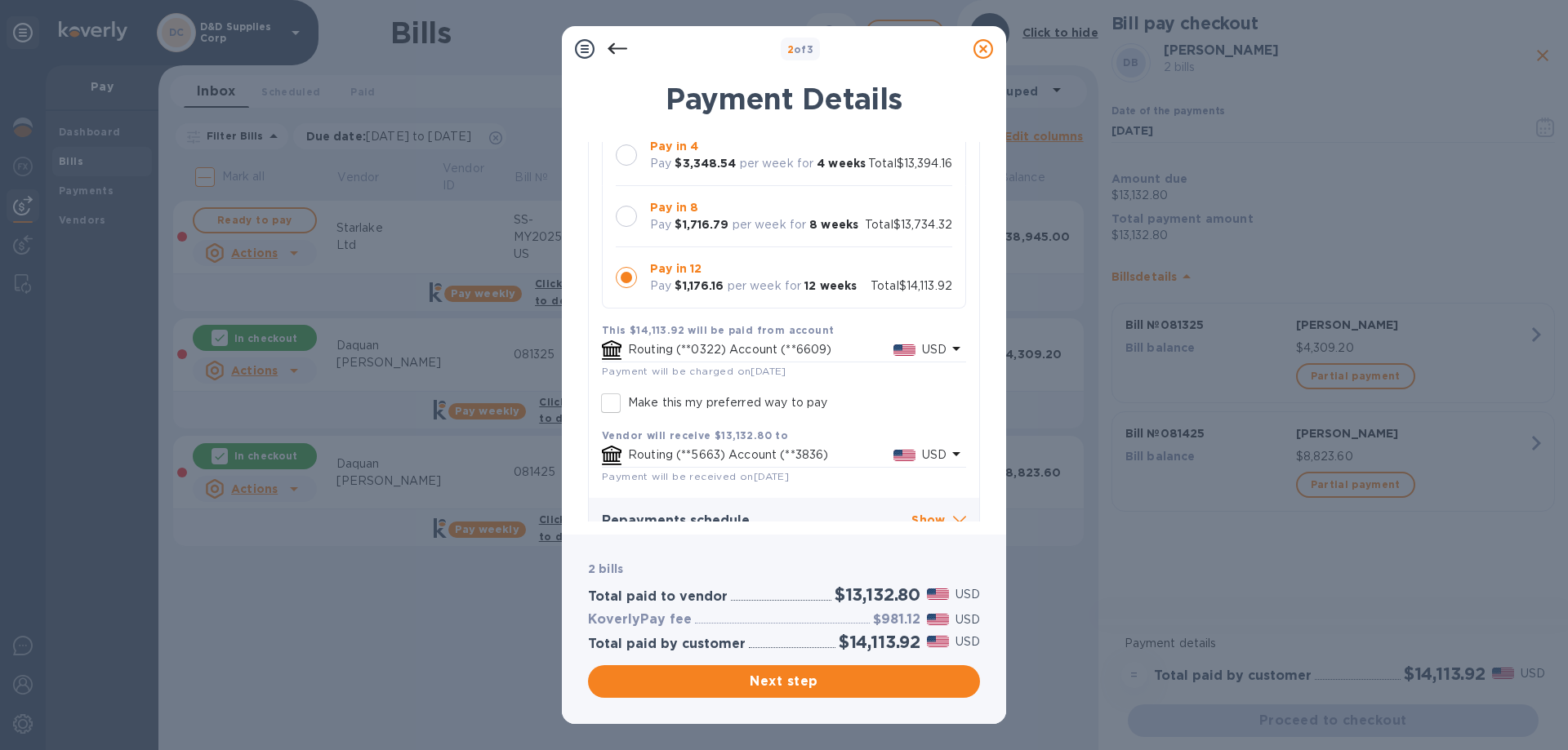
scroll to position [221, 0]
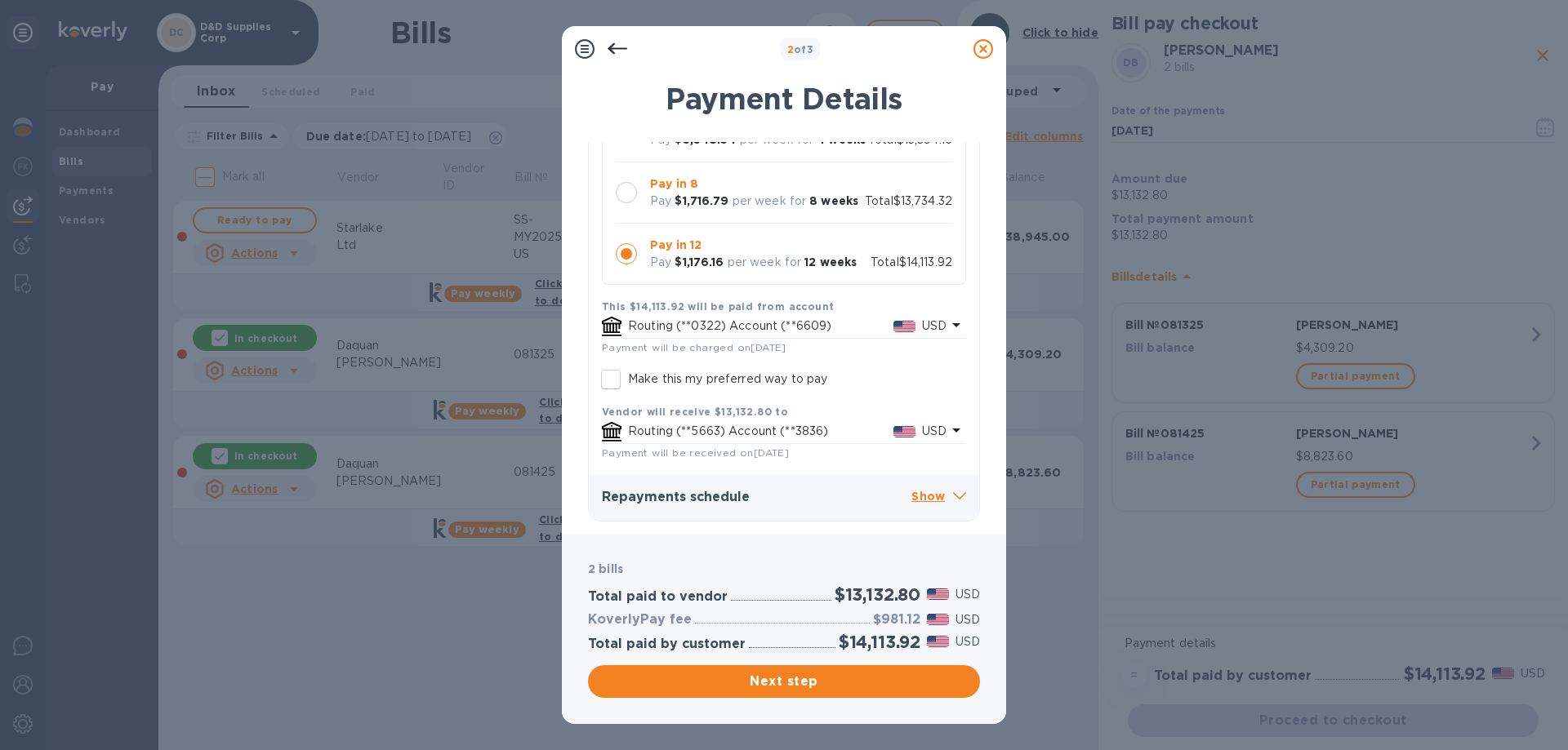
click at [847, 324] on p "Routing (**0322) Account (**6609)" at bounding box center [760, 326] width 265 height 17
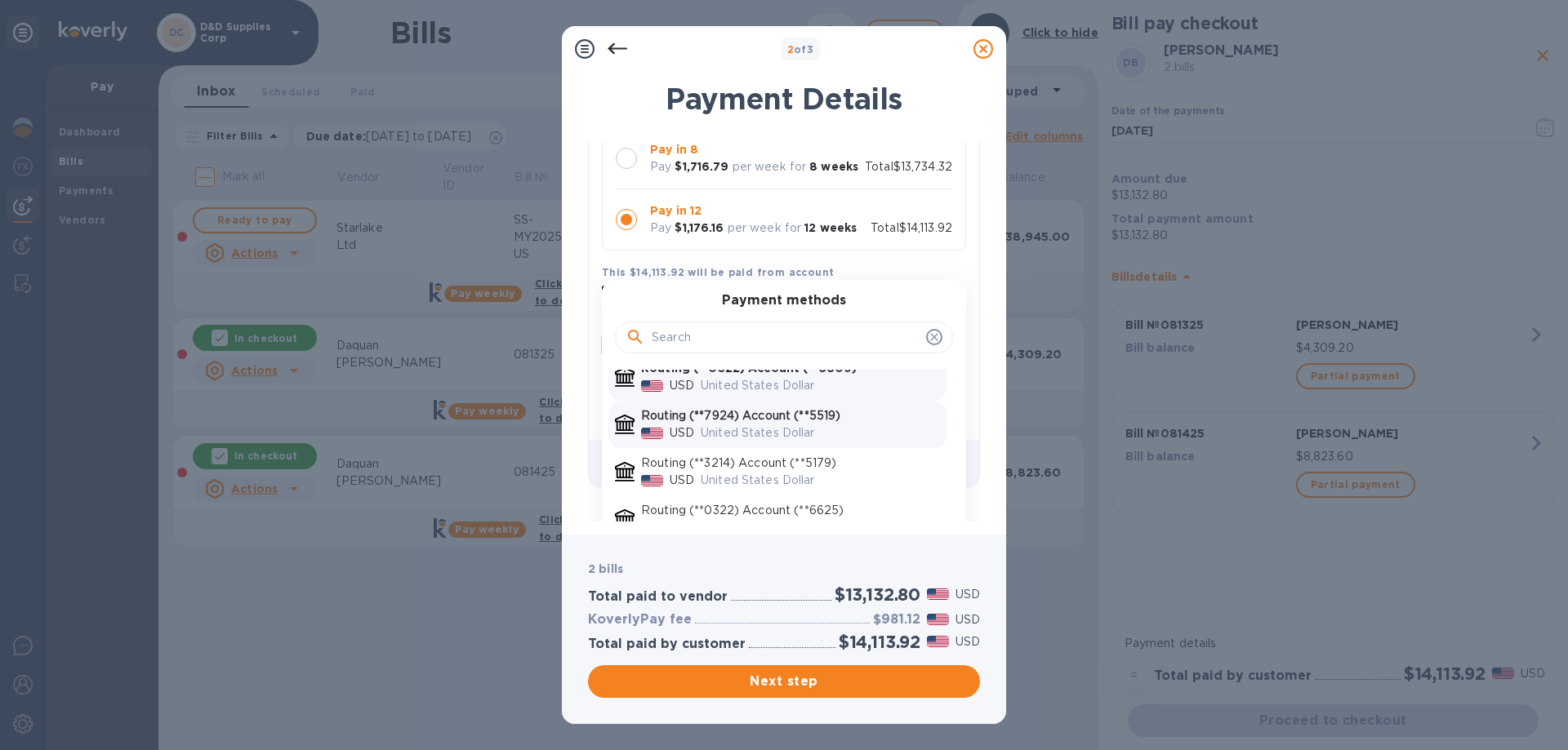
scroll to position [32, 0]
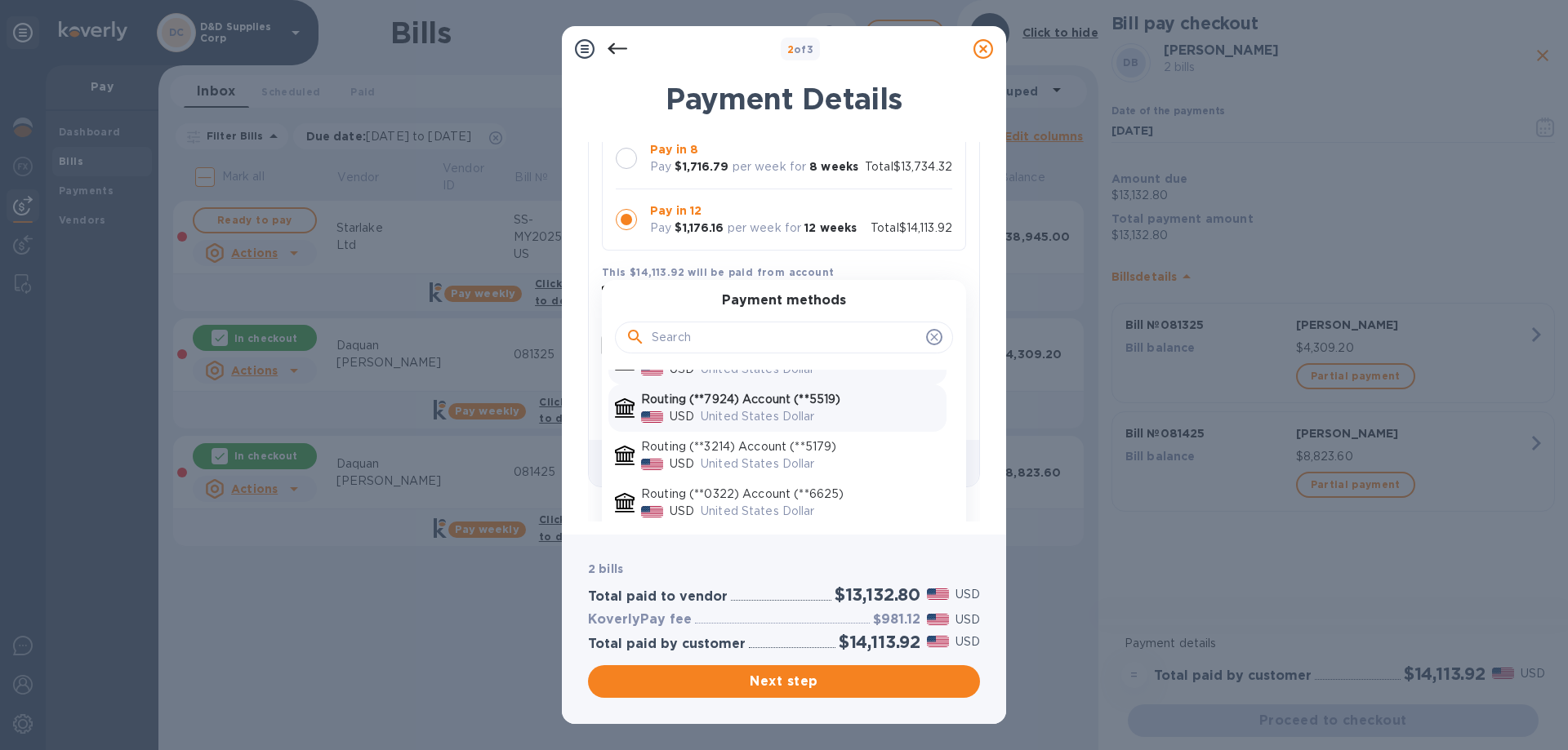
click at [846, 429] on div "United States Dollar" at bounding box center [820, 416] width 246 height 24
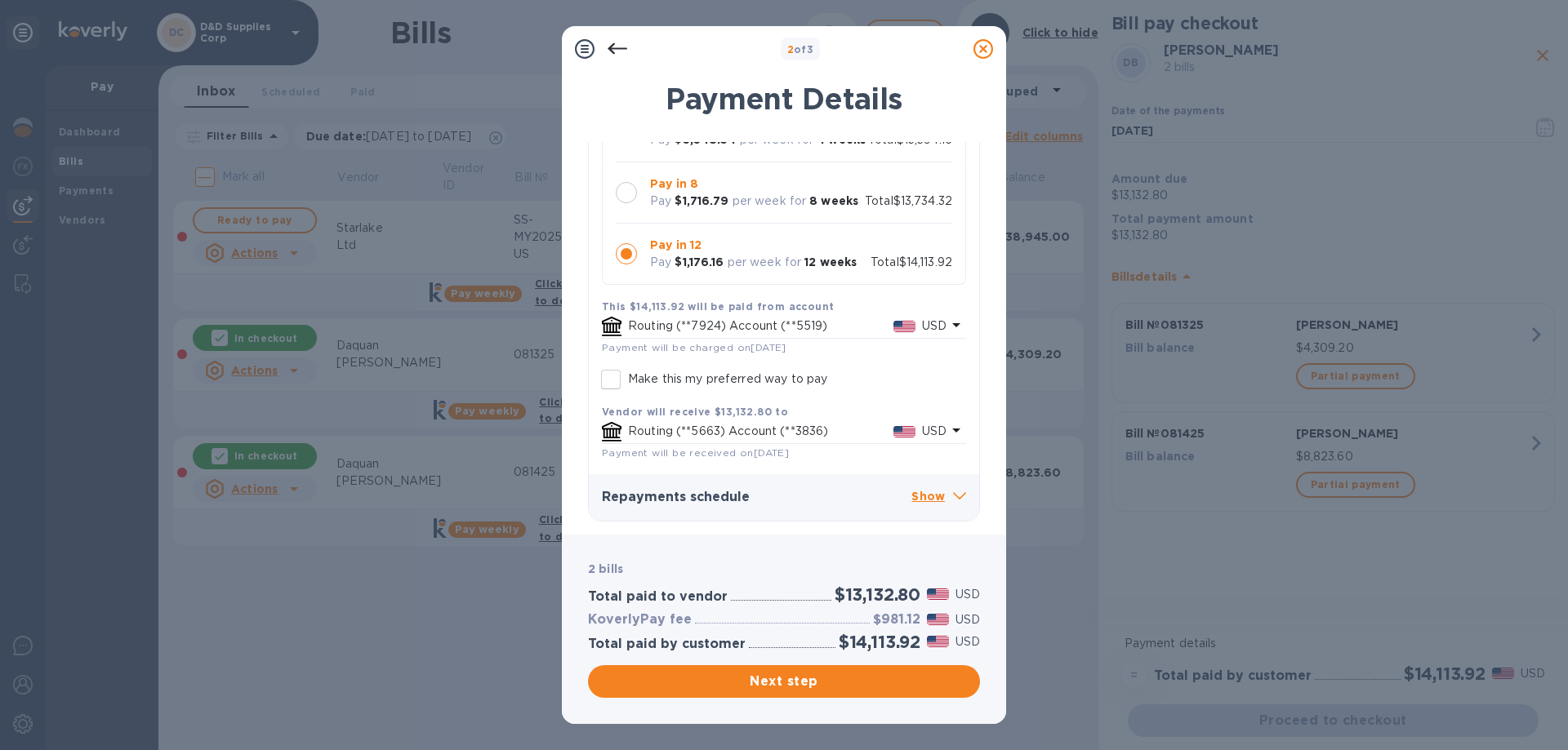
scroll to position [140, 0]
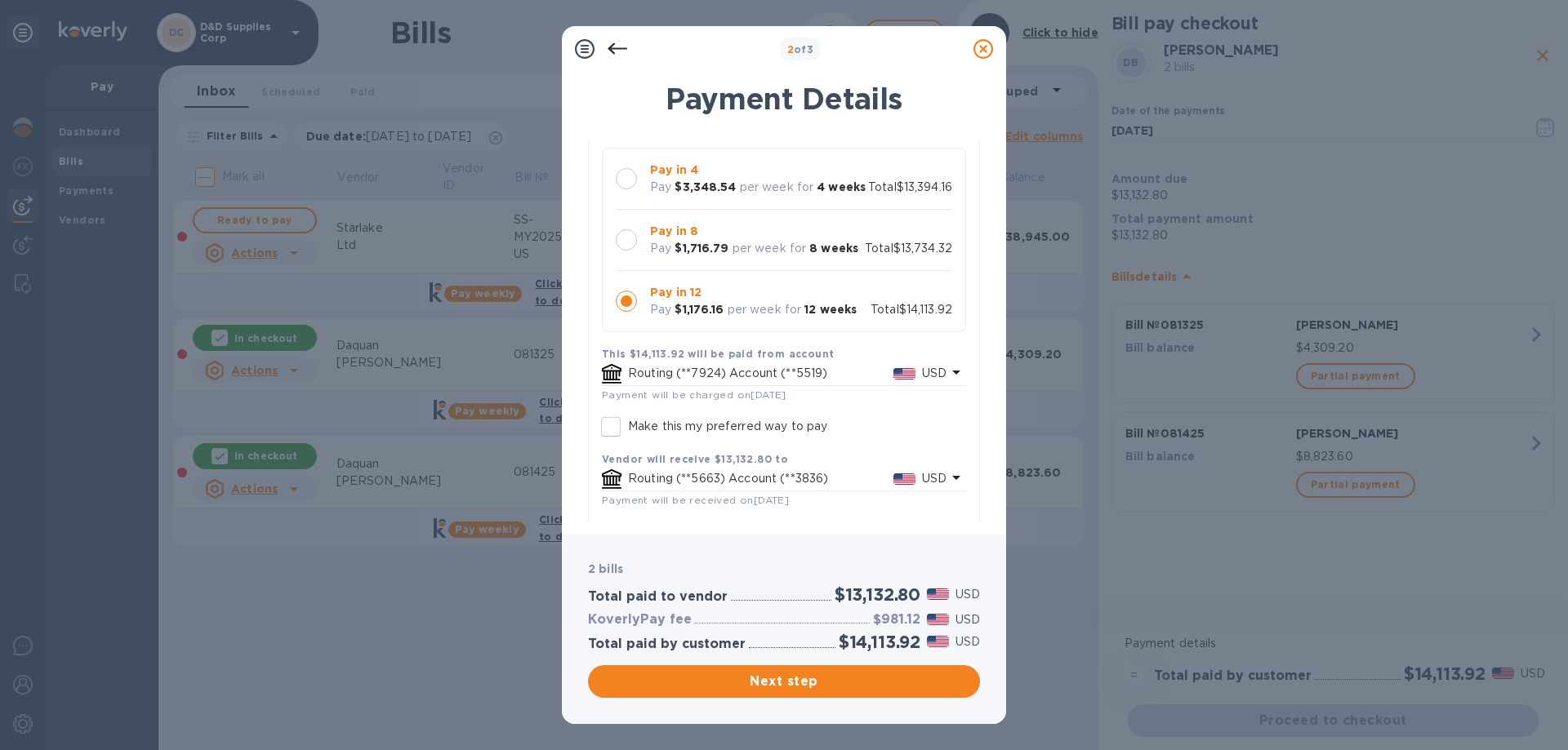
click at [635, 257] on div at bounding box center [626, 239] width 34 height 34
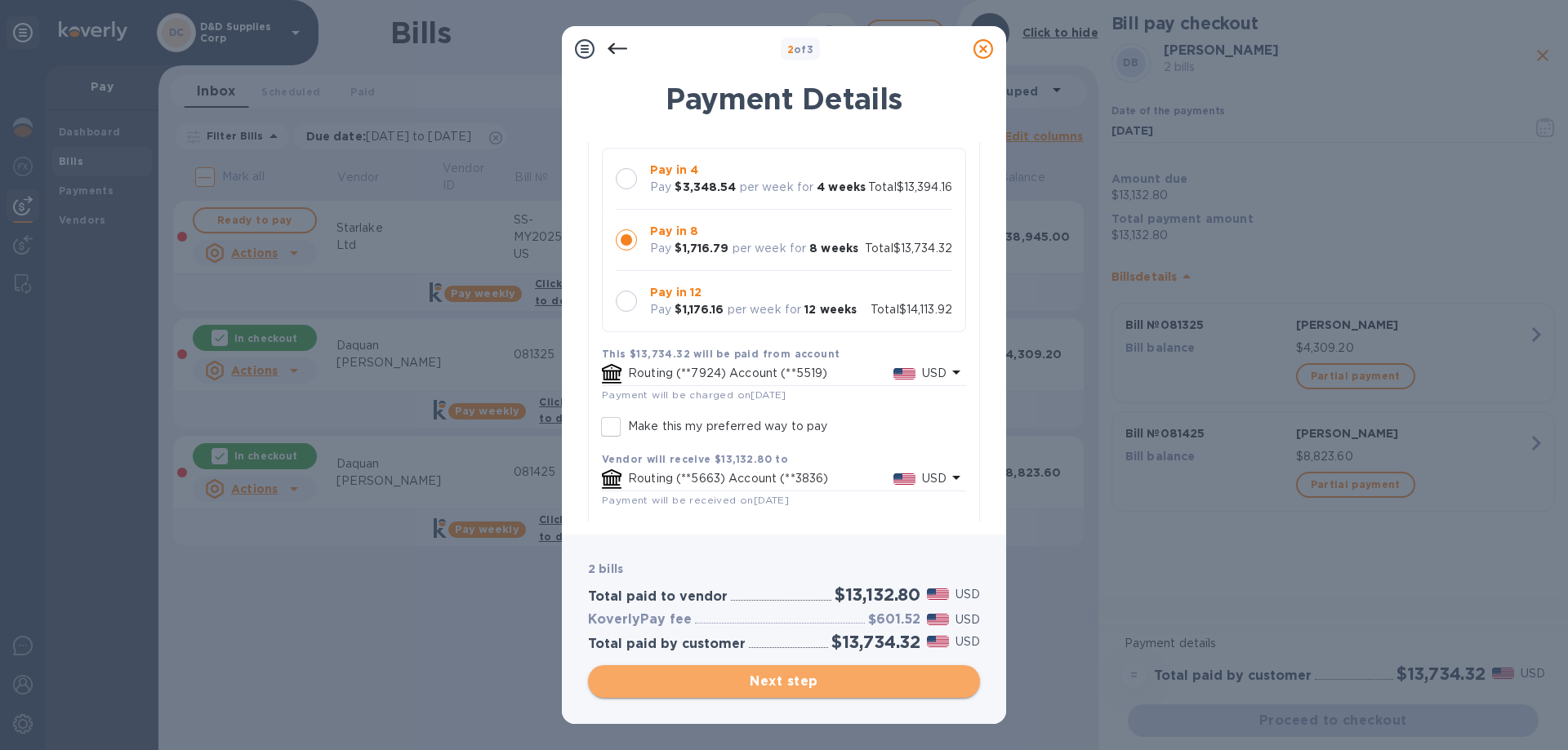
click at [825, 684] on span "Next step" at bounding box center [784, 682] width 366 height 20
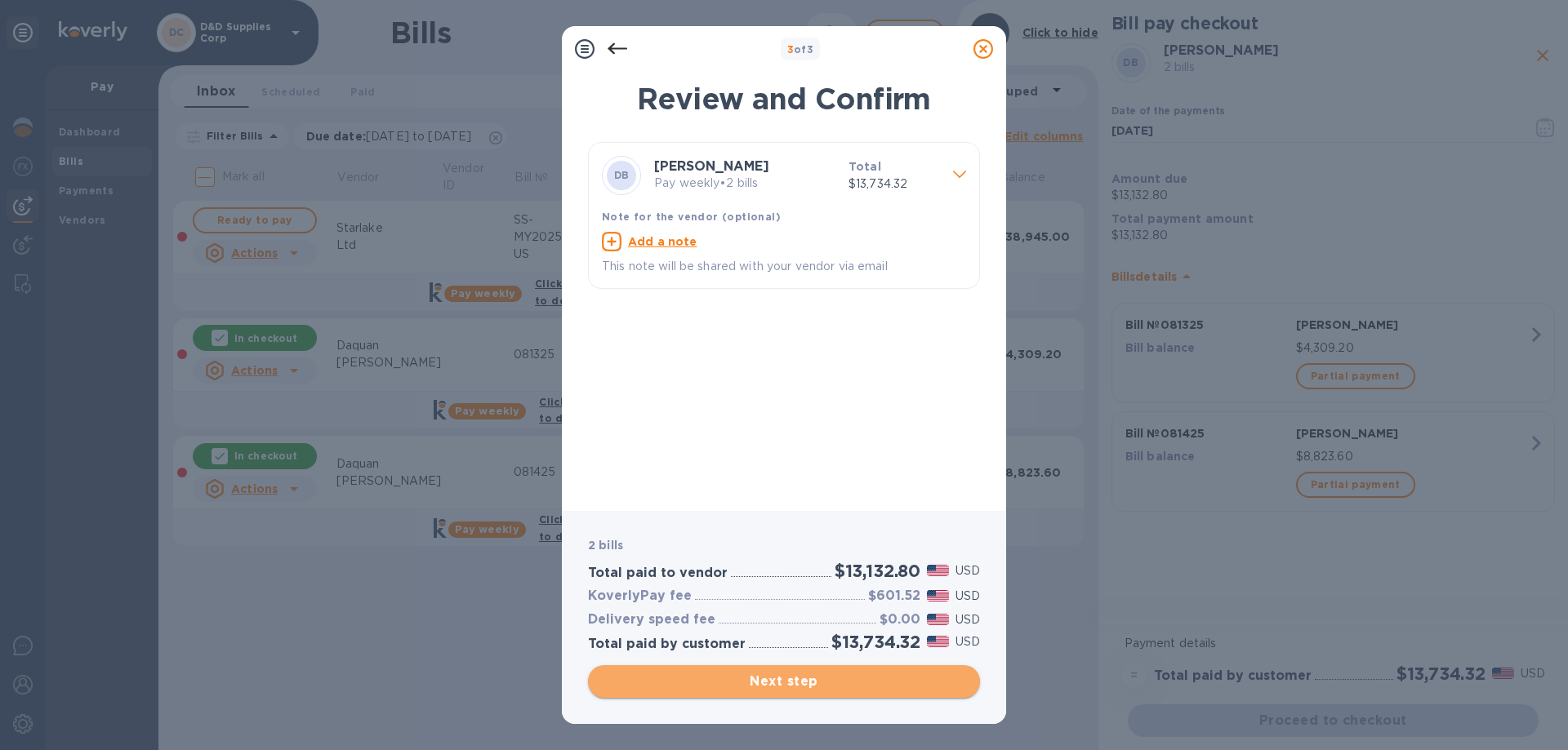
click at [826, 683] on span "Next step" at bounding box center [784, 682] width 366 height 20
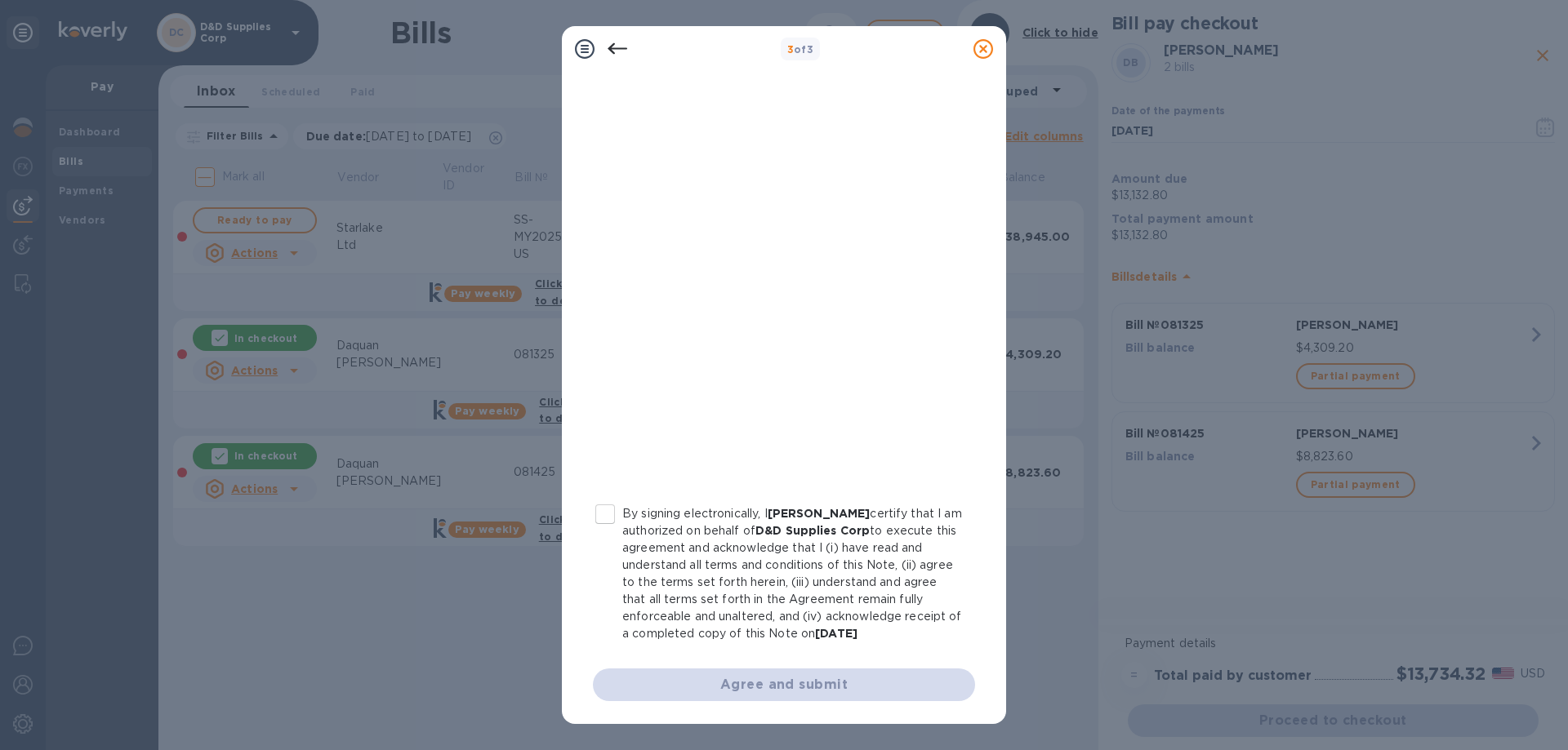
scroll to position [180, 0]
drag, startPoint x: 611, startPoint y: 499, endPoint x: 640, endPoint y: 499, distance: 29.0
click at [612, 499] on input "By signing electronically, I [PERSON_NAME] certify that I am authorized on beha…" at bounding box center [605, 514] width 34 height 34
checkbox input "true"
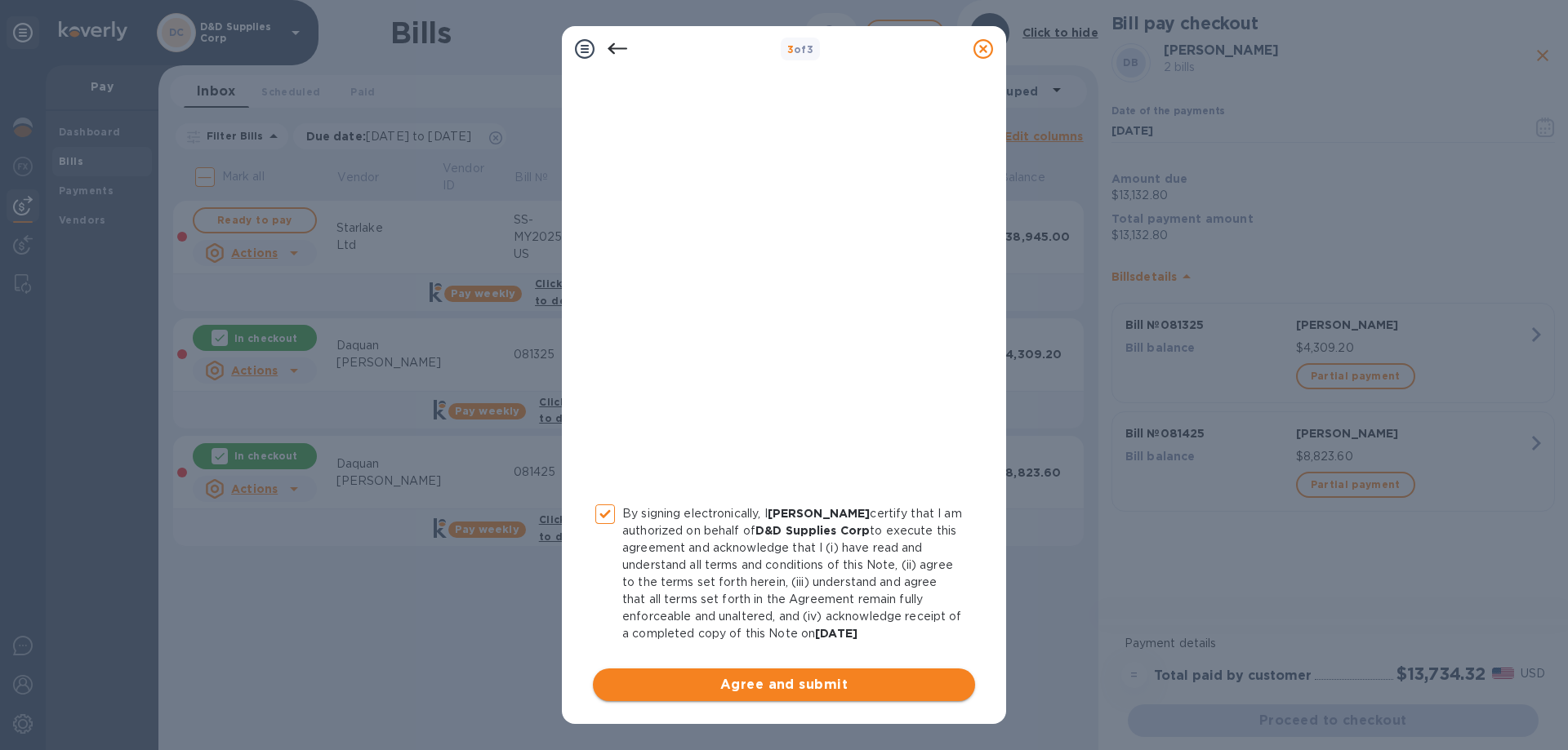
click at [788, 685] on span "Agree and submit" at bounding box center [784, 685] width 356 height 20
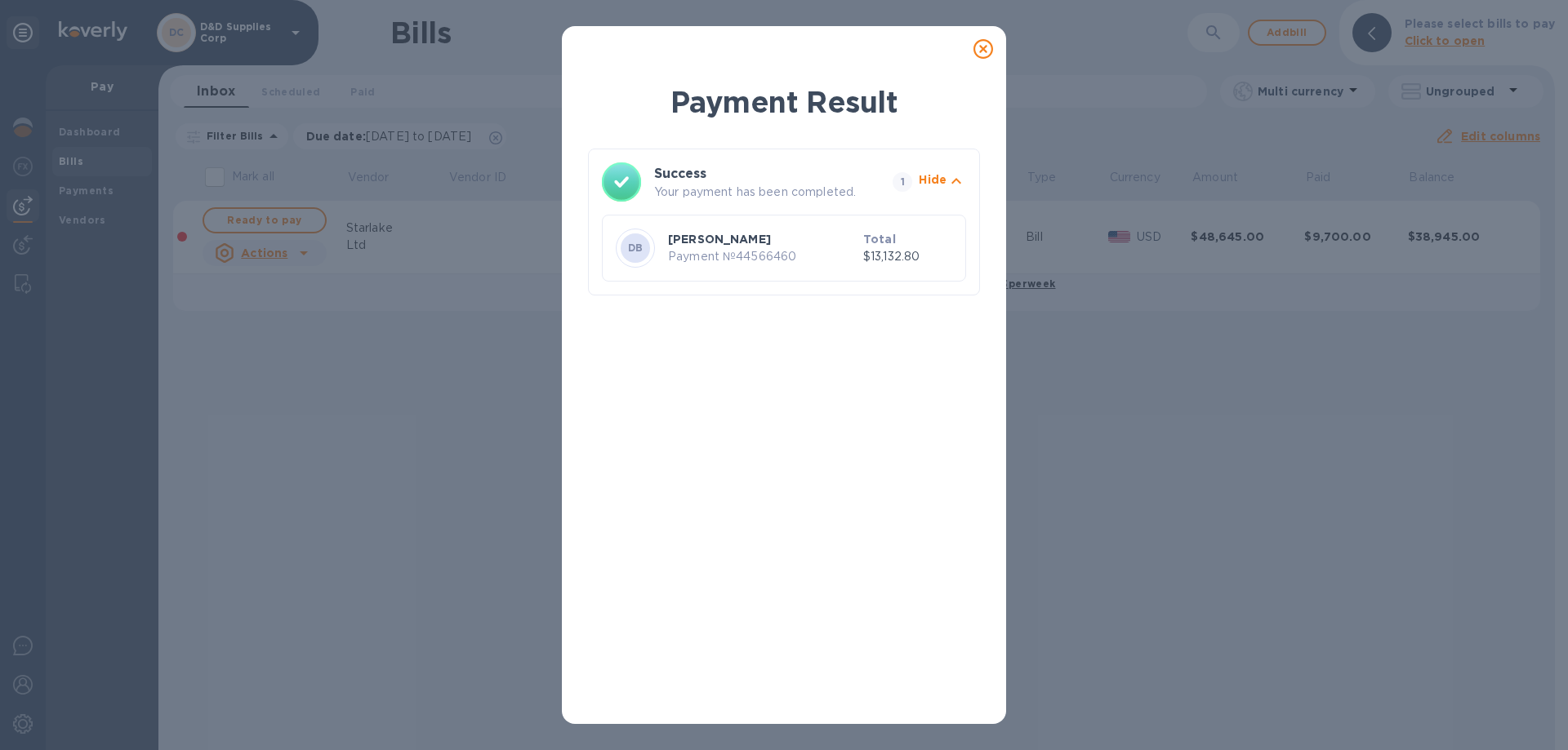
click at [987, 49] on icon at bounding box center [983, 49] width 20 height 20
